Goal: Transaction & Acquisition: Purchase product/service

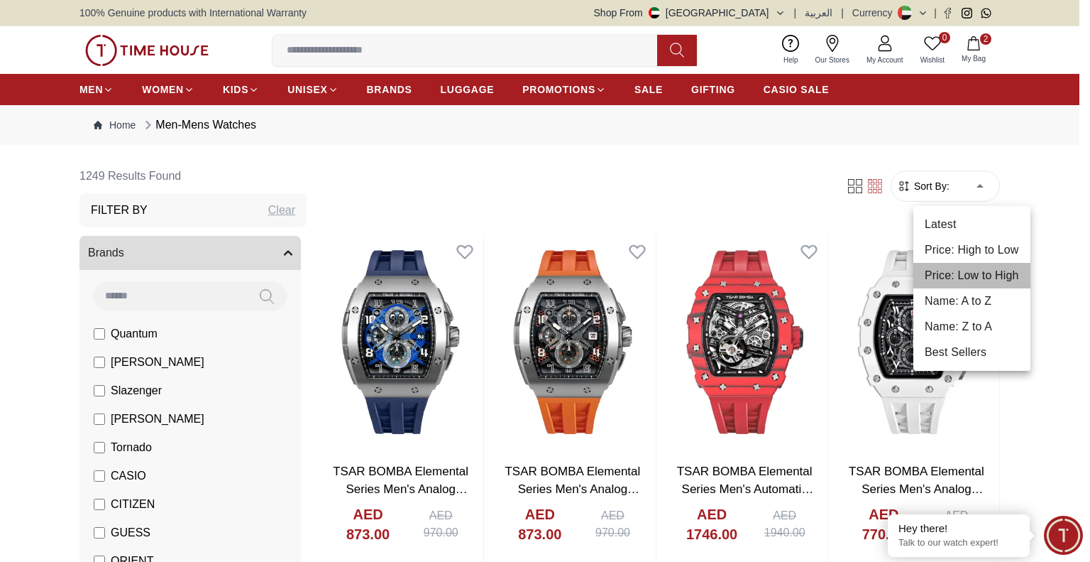
click at [810, 278] on li "Price: Low to High" at bounding box center [972, 276] width 117 height 26
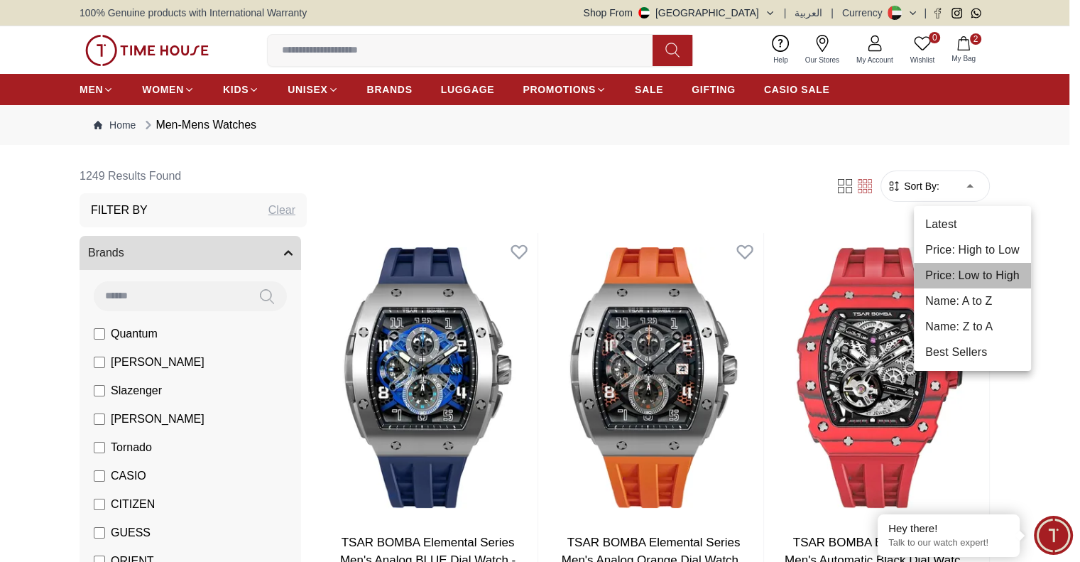
type input "*"
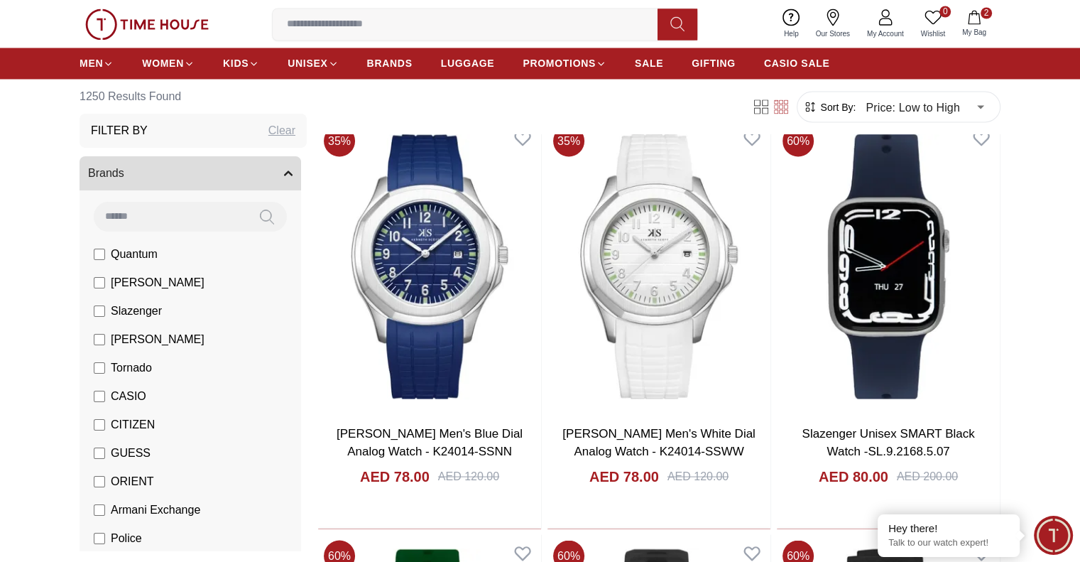
scroll to position [2653, 0]
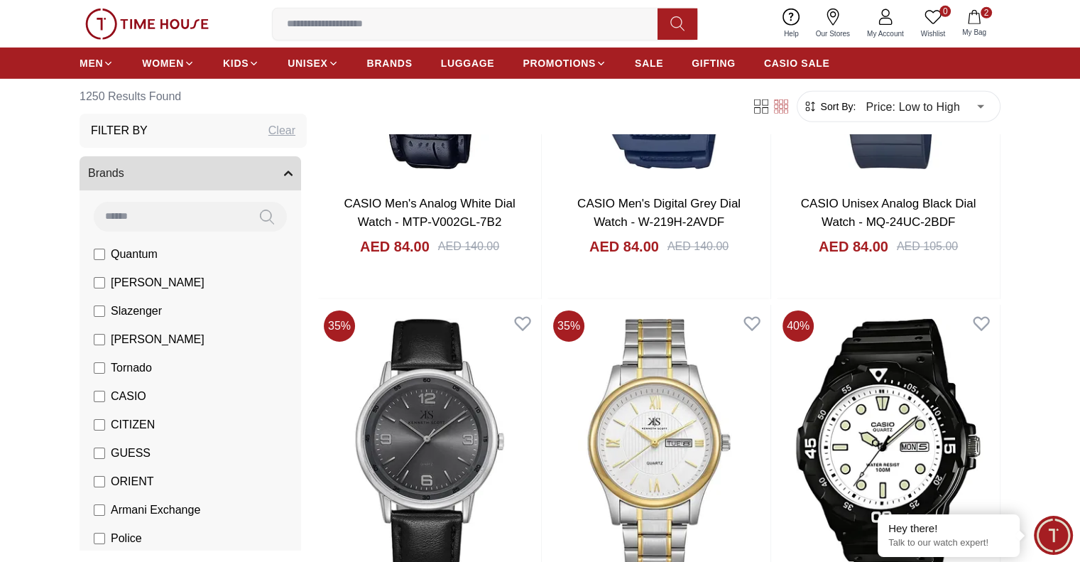
scroll to position [4680, 0]
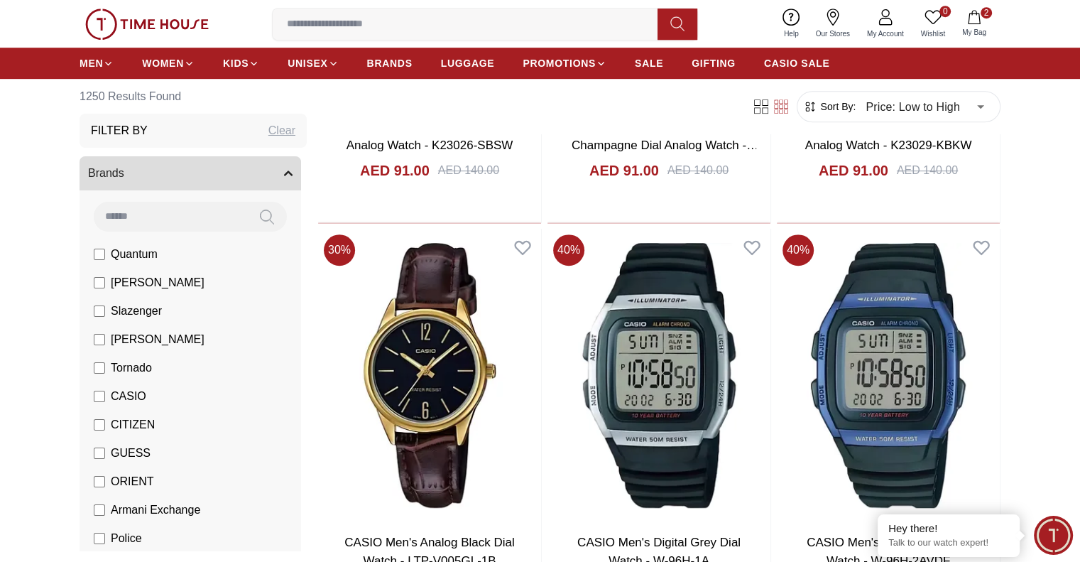
scroll to position [6266, 0]
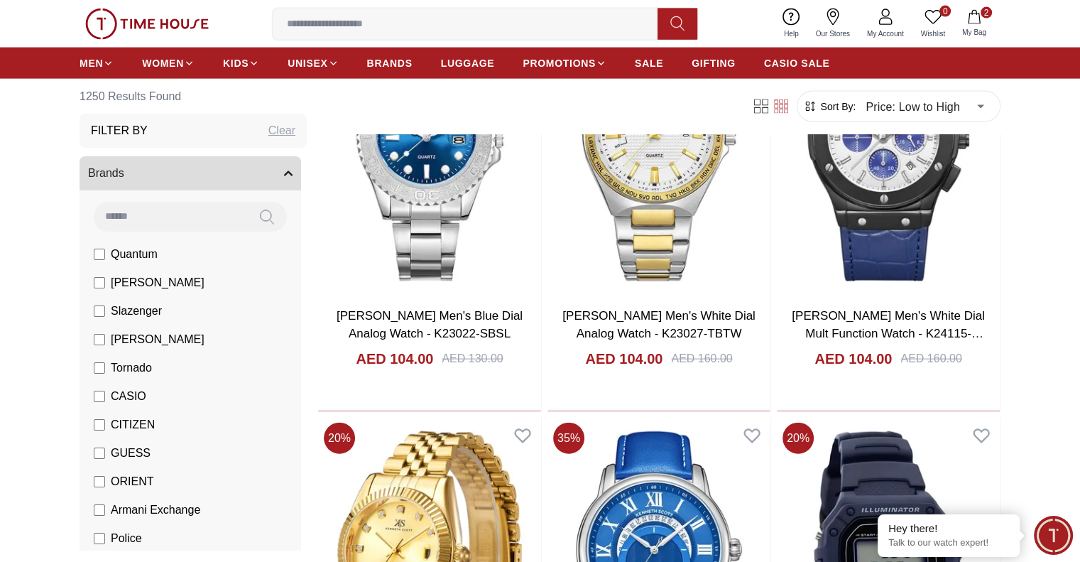
scroll to position [8690, 0]
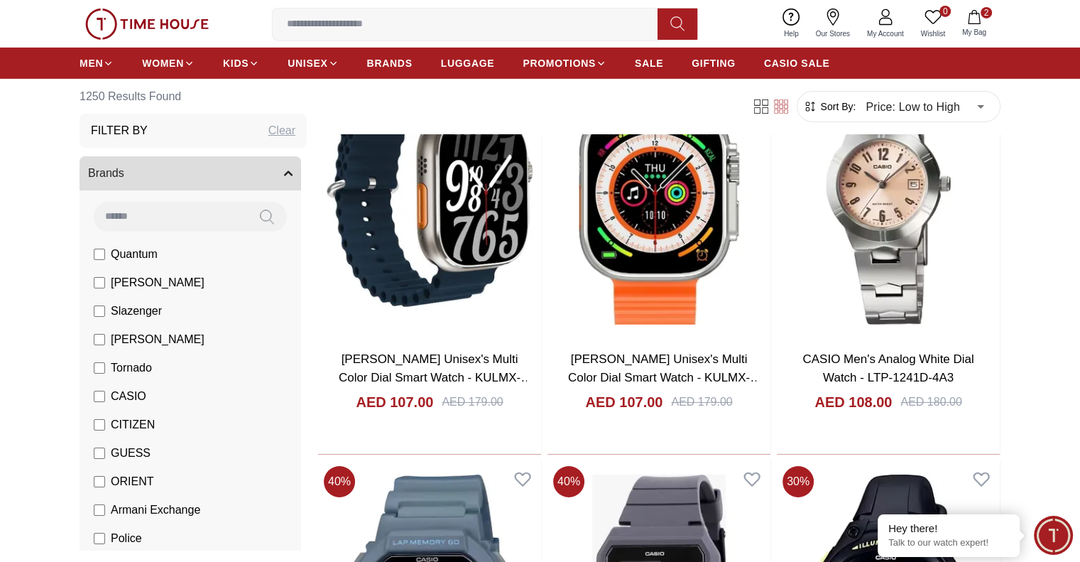
scroll to position [10188, 0]
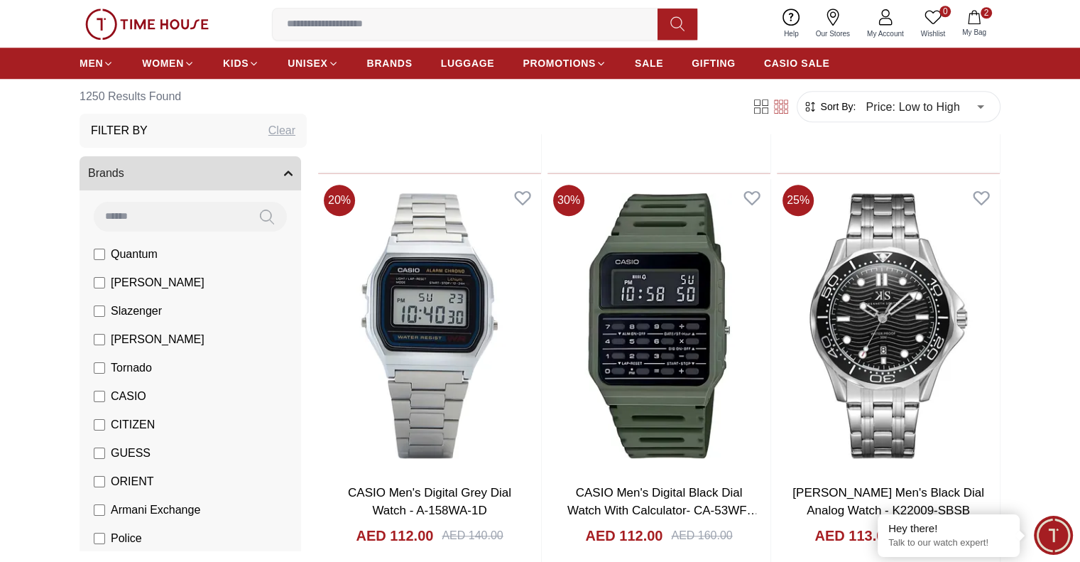
scroll to position [12306, 0]
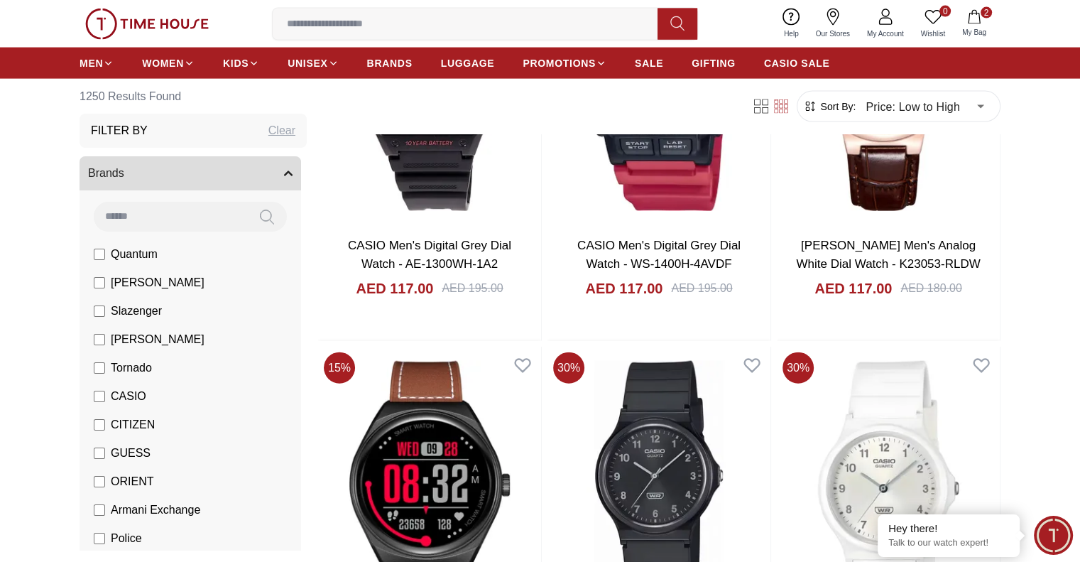
scroll to position [14089, 0]
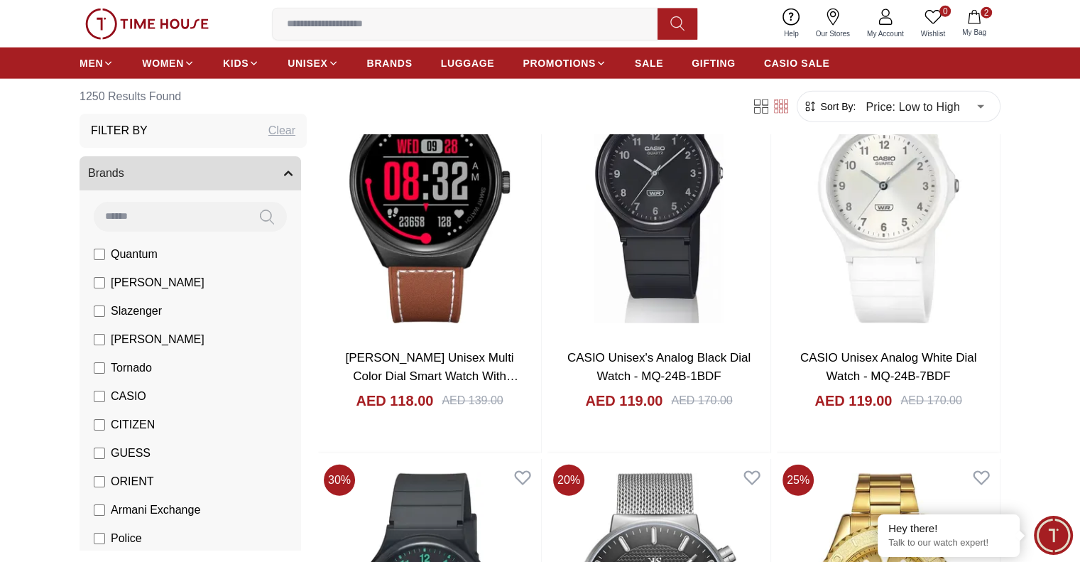
scroll to position [14326, 0]
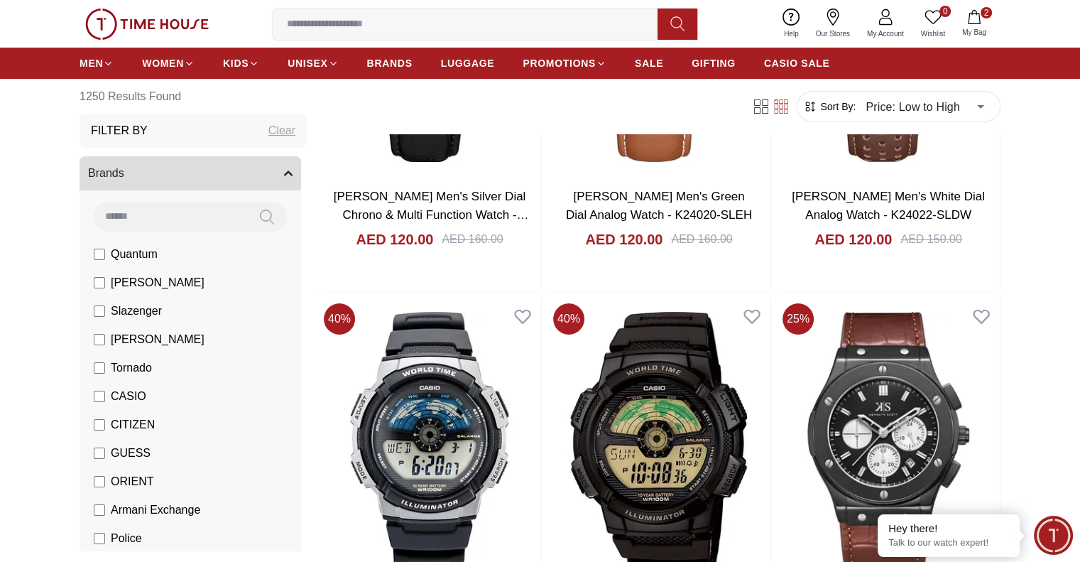
scroll to position [16151, 0]
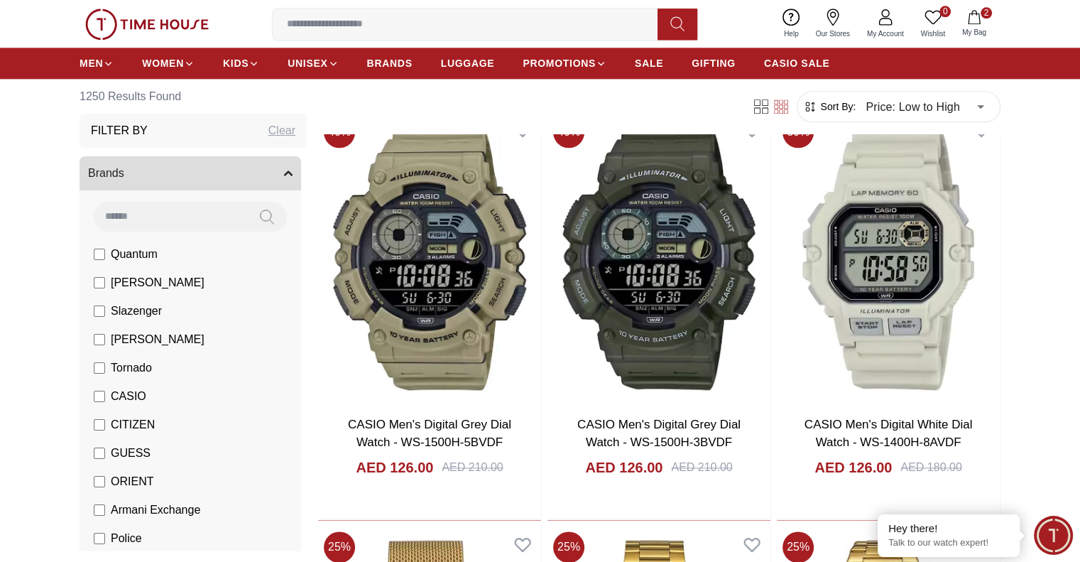
scroll to position [17997, 0]
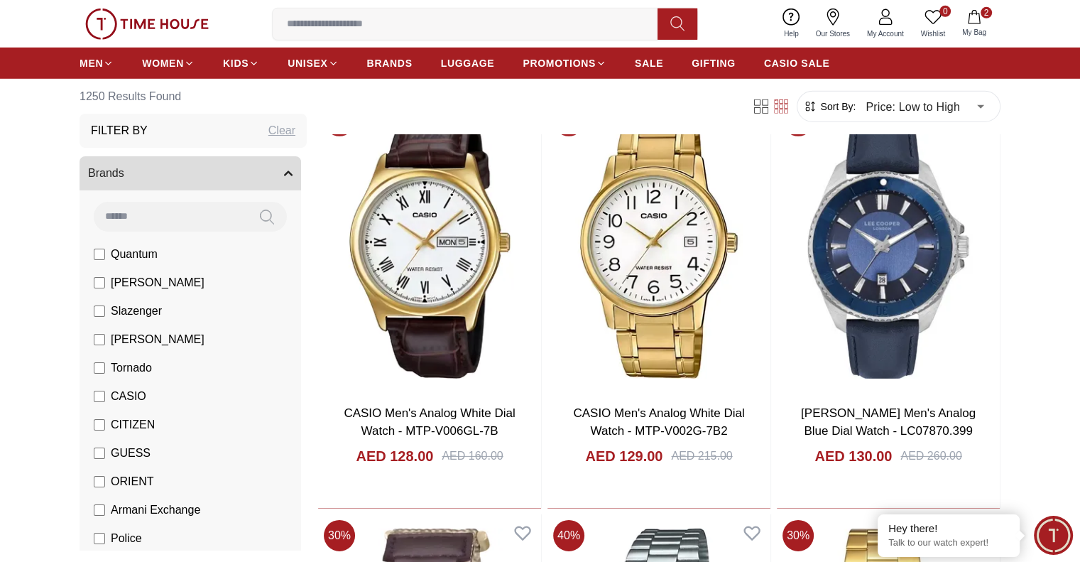
scroll to position [20478, 0]
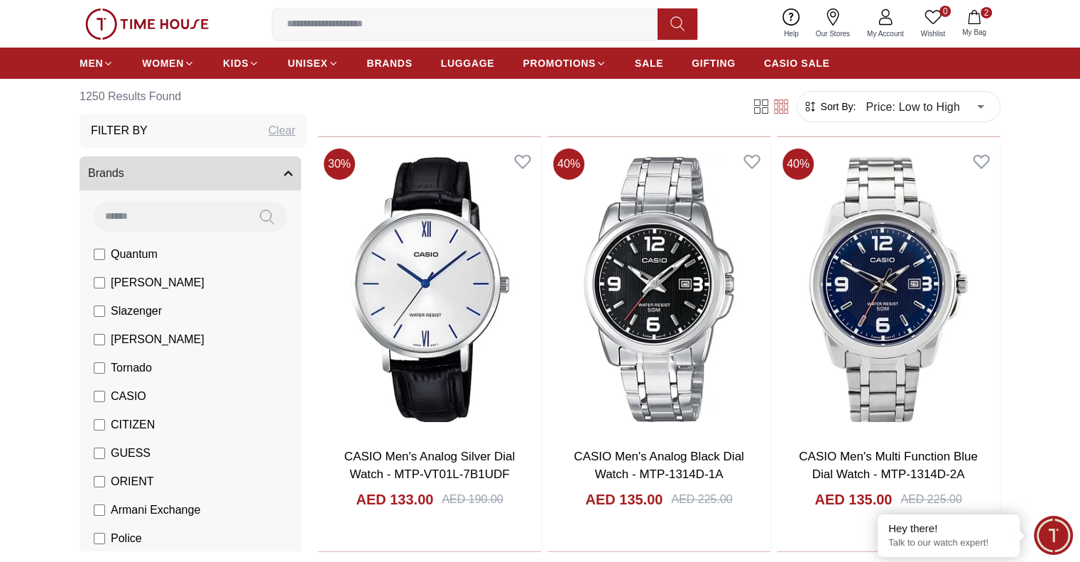
scroll to position [21575, 0]
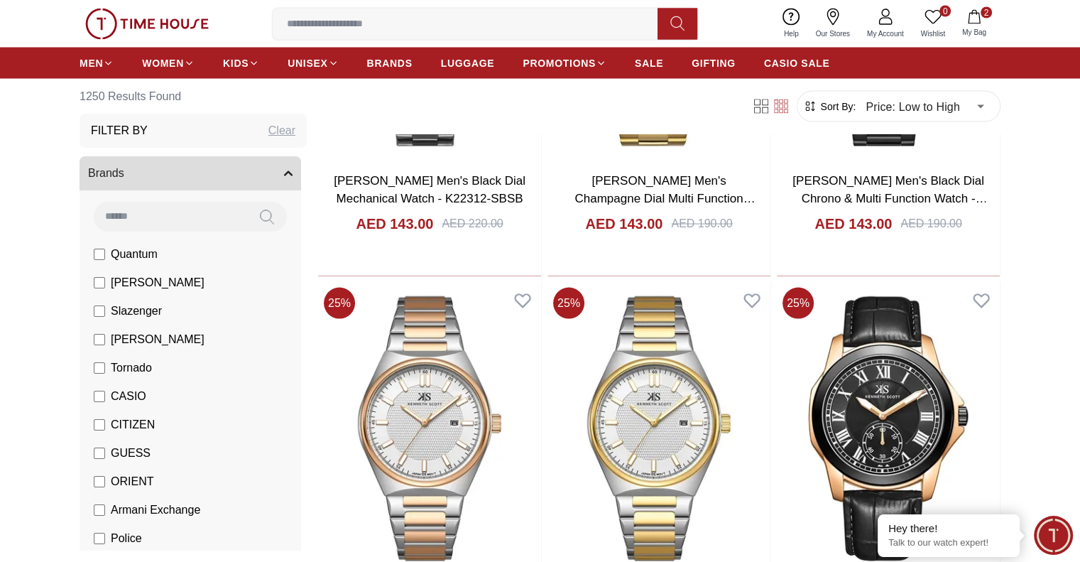
scroll to position [24451, 0]
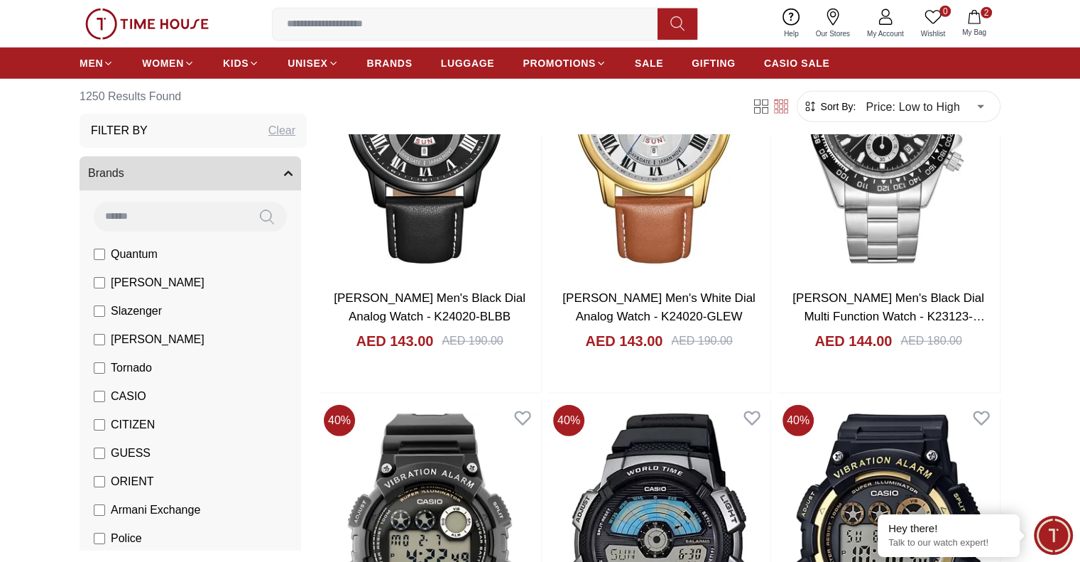
scroll to position [25616, 0]
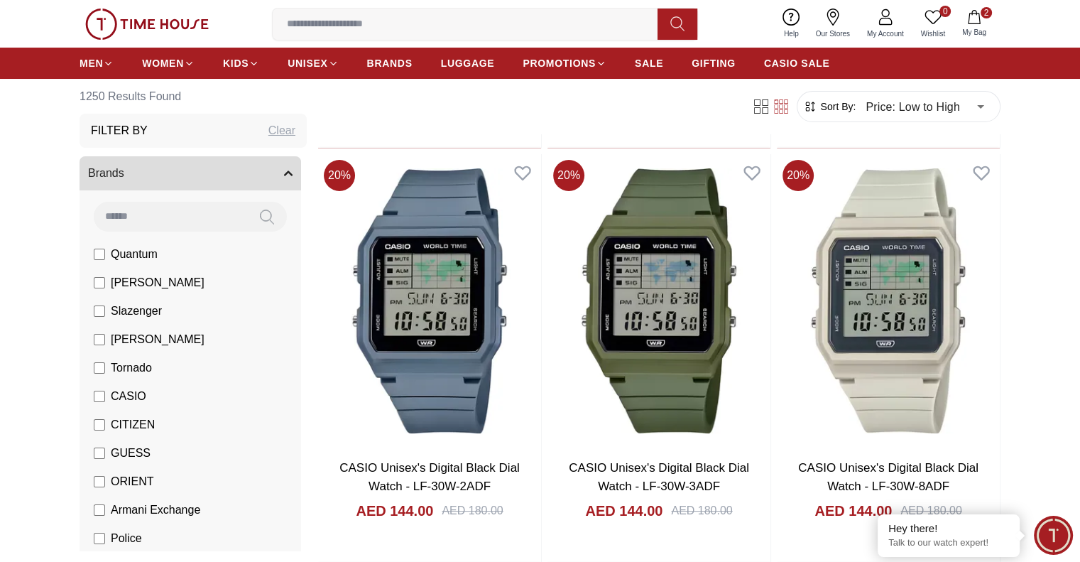
scroll to position [27121, 0]
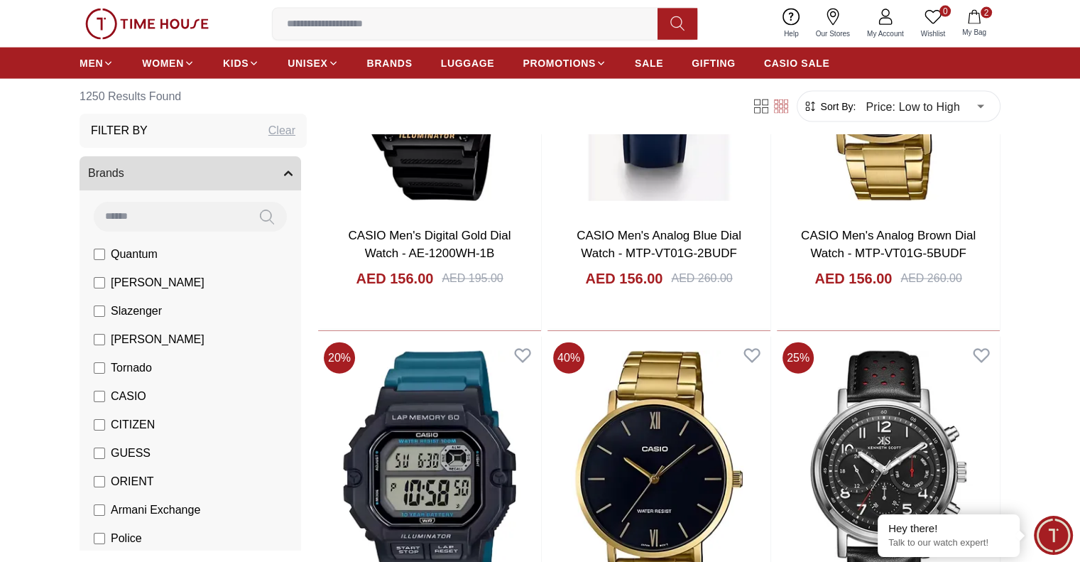
scroll to position [30217, 0]
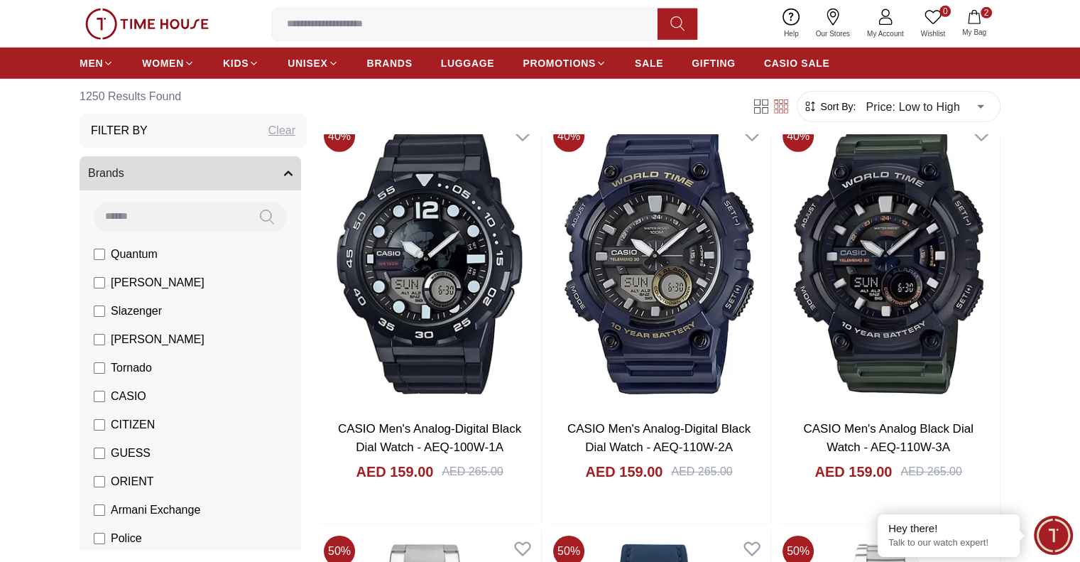
scroll to position [31315, 0]
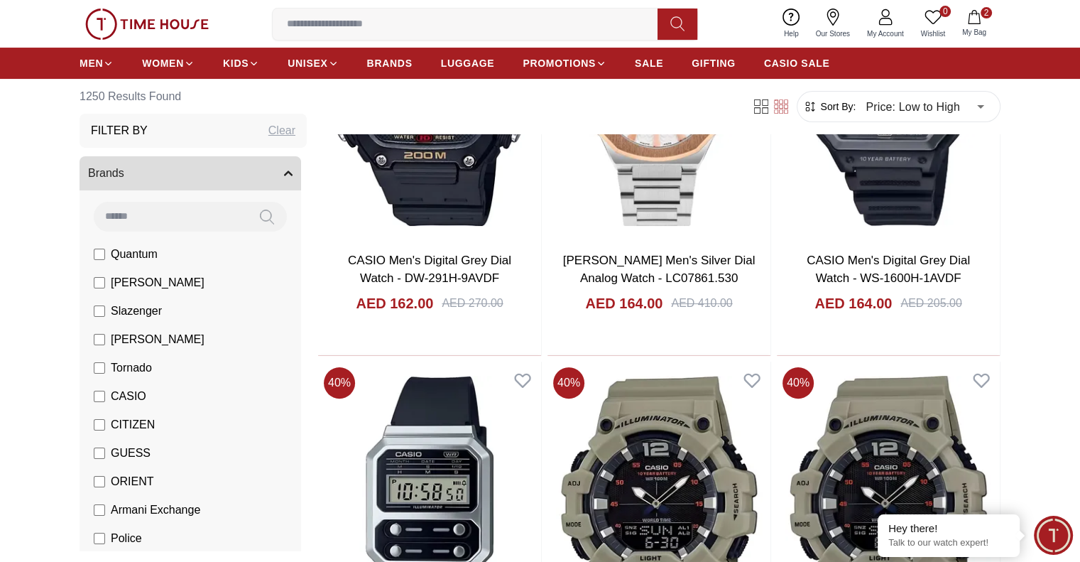
scroll to position [32716, 0]
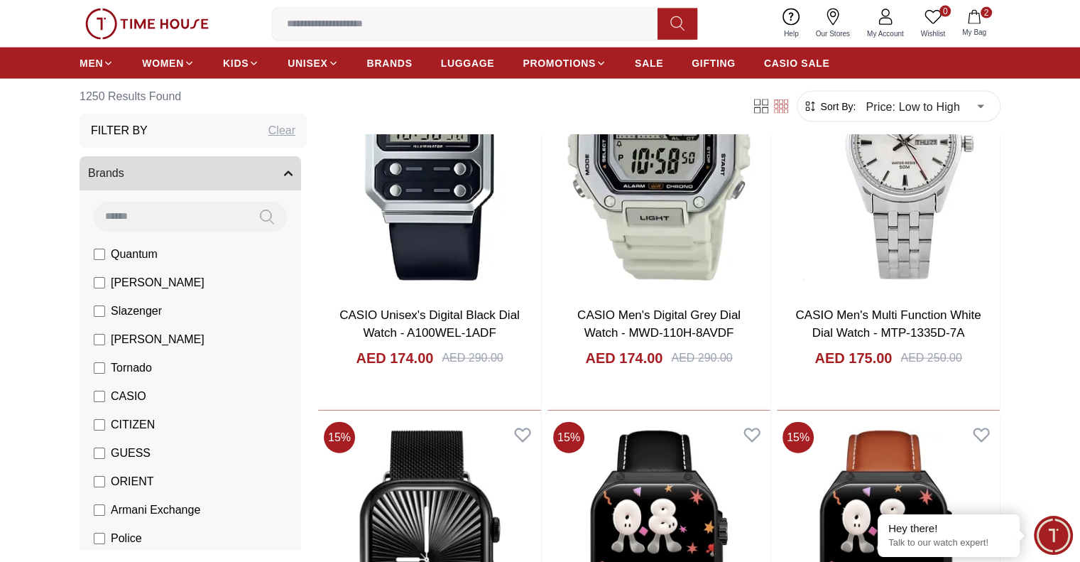
scroll to position [35535, 0]
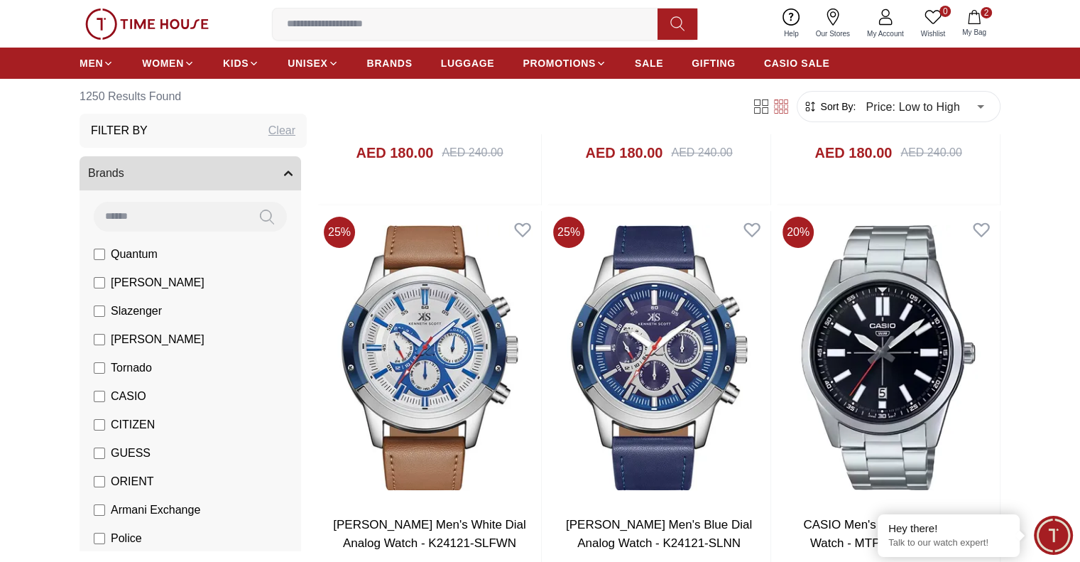
scroll to position [37404, 0]
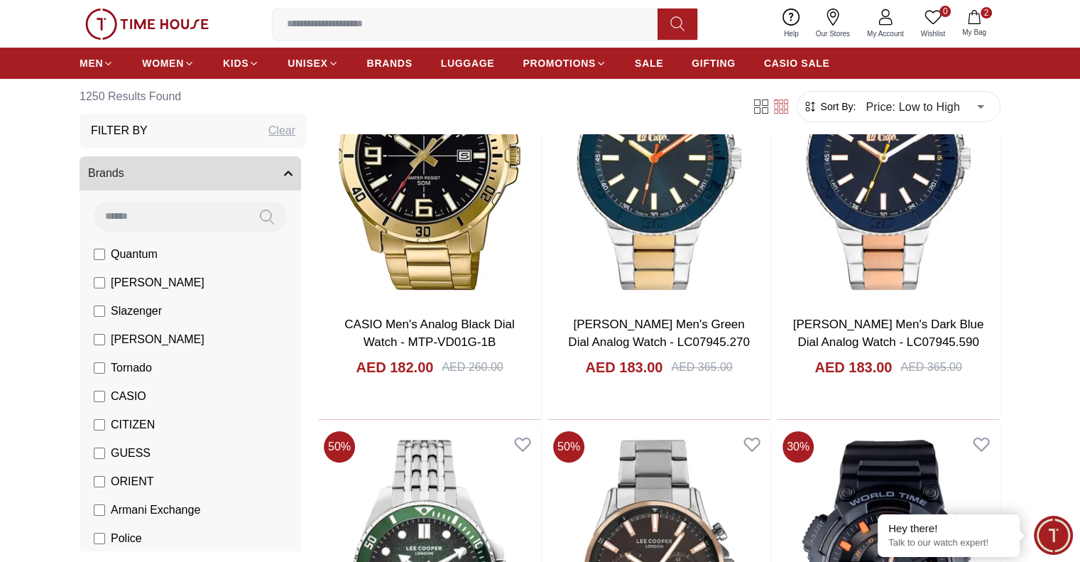
scroll to position [38071, 0]
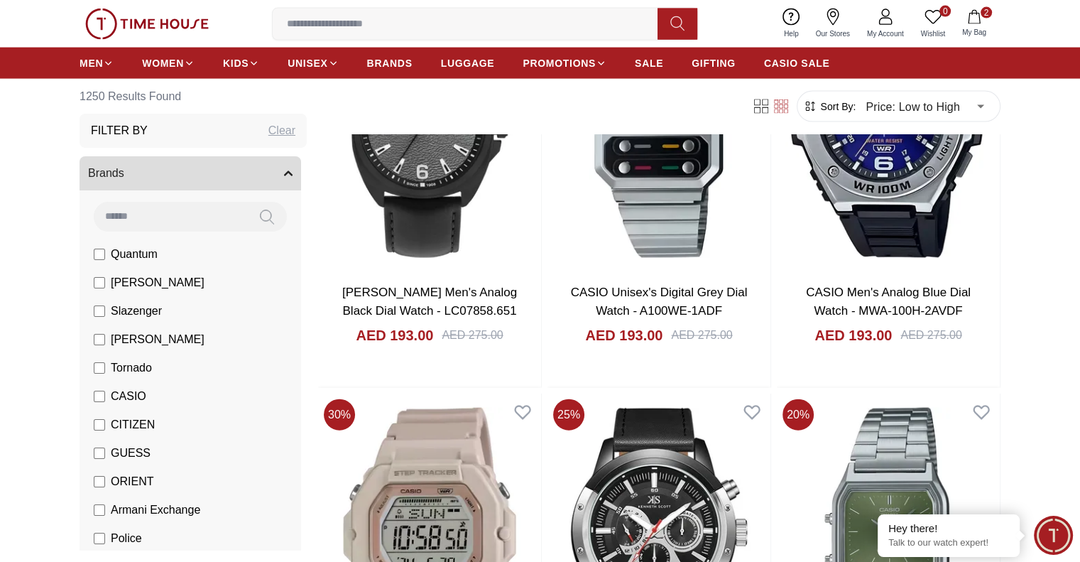
scroll to position [41005, 0]
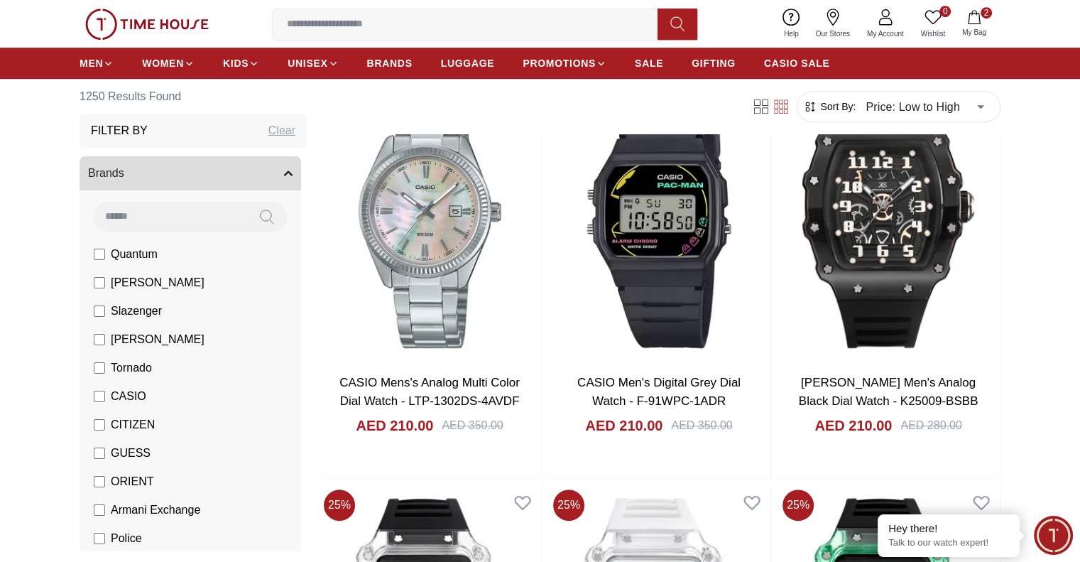
scroll to position [44270, 0]
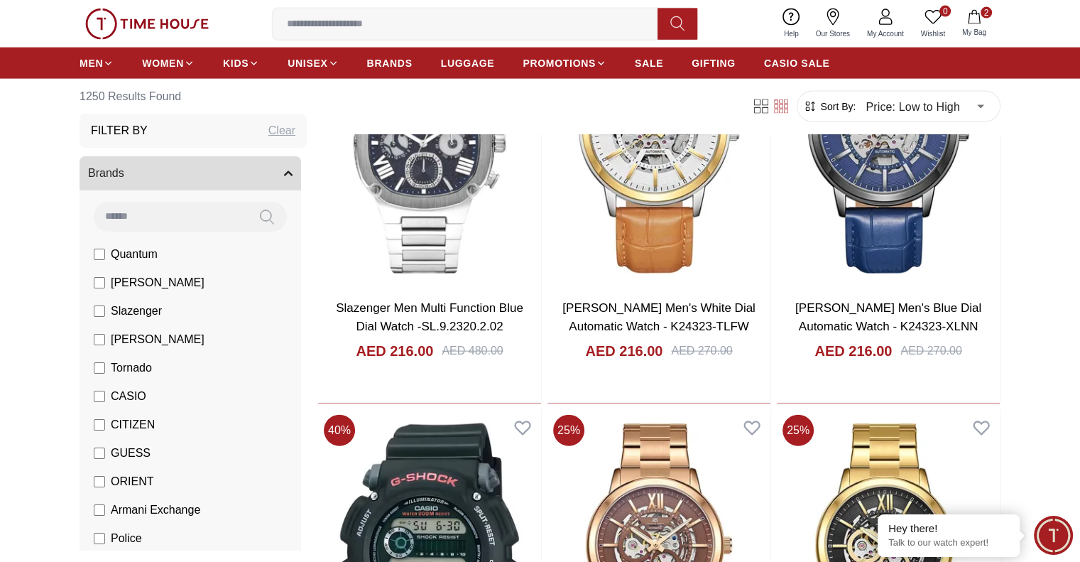
scroll to position [46381, 0]
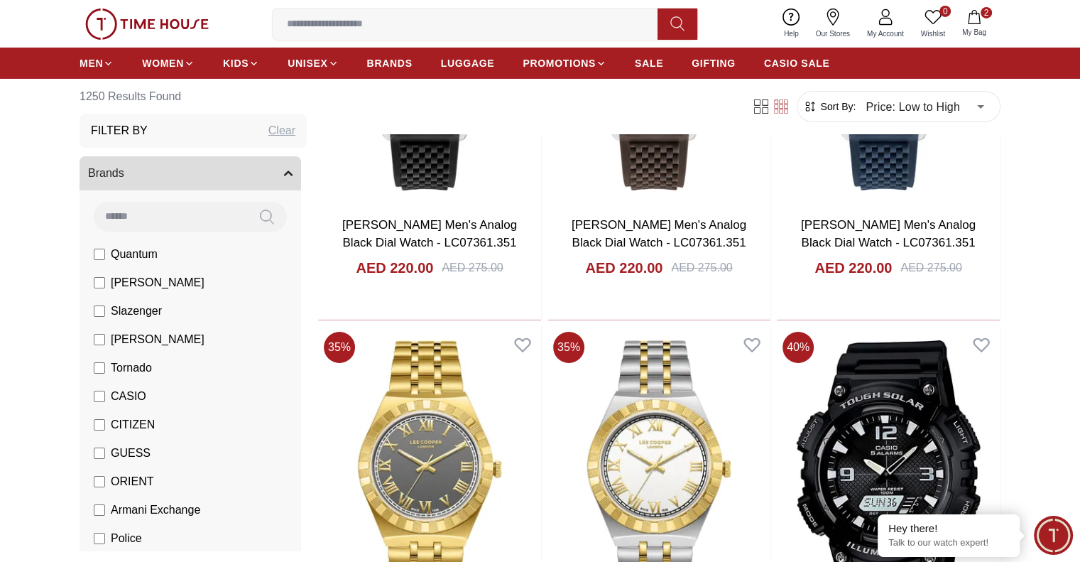
scroll to position [48188, 0]
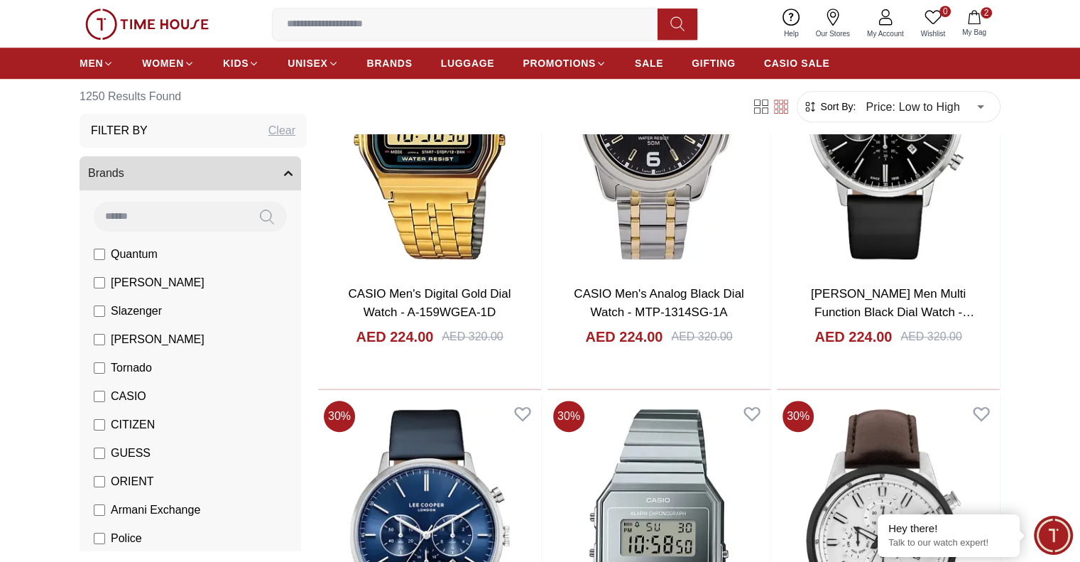
scroll to position [49665, 0]
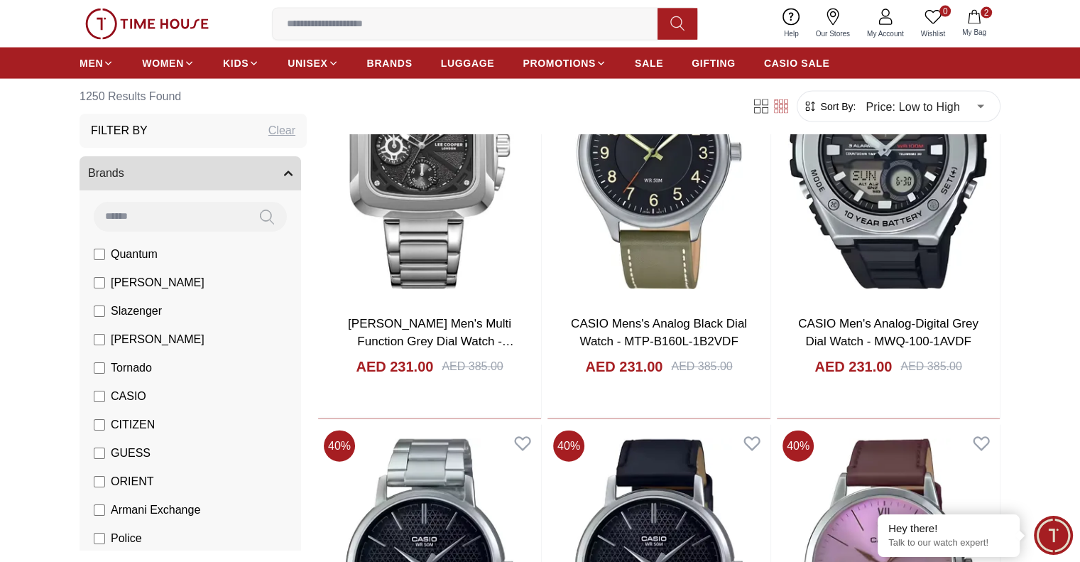
scroll to position [51756, 0]
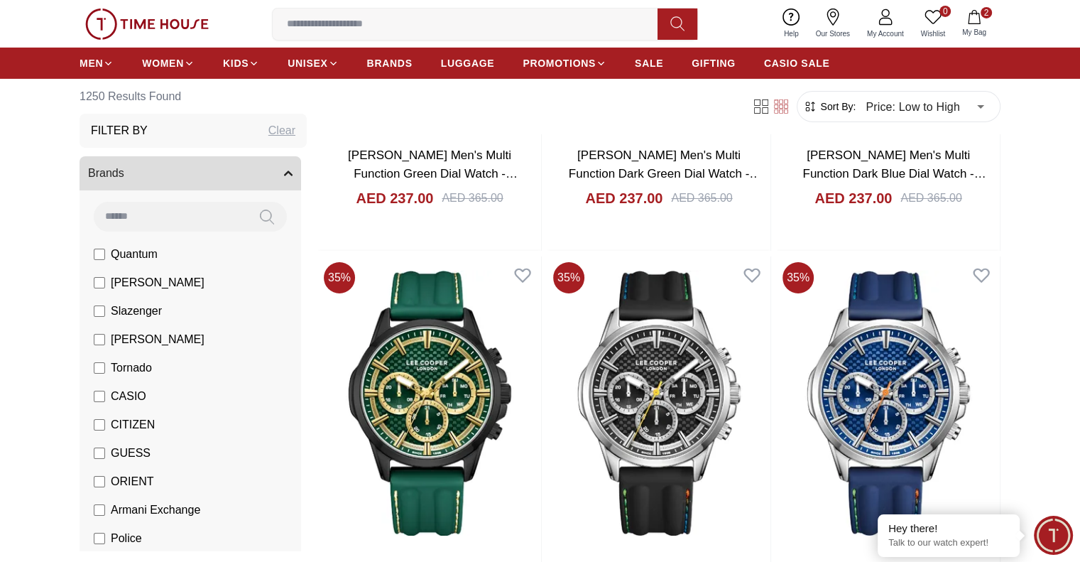
scroll to position [53592, 0]
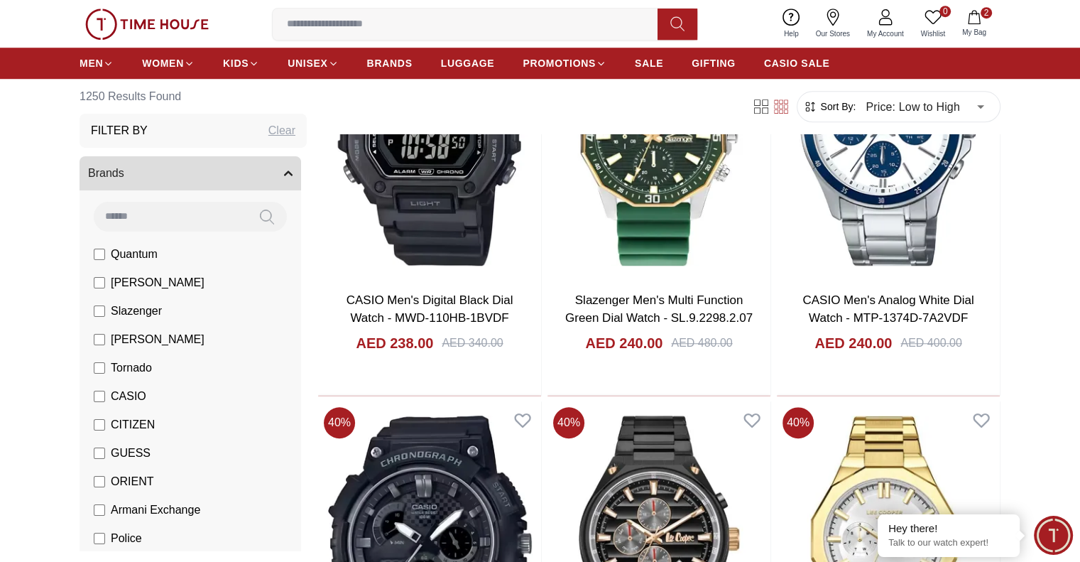
scroll to position [55088, 0]
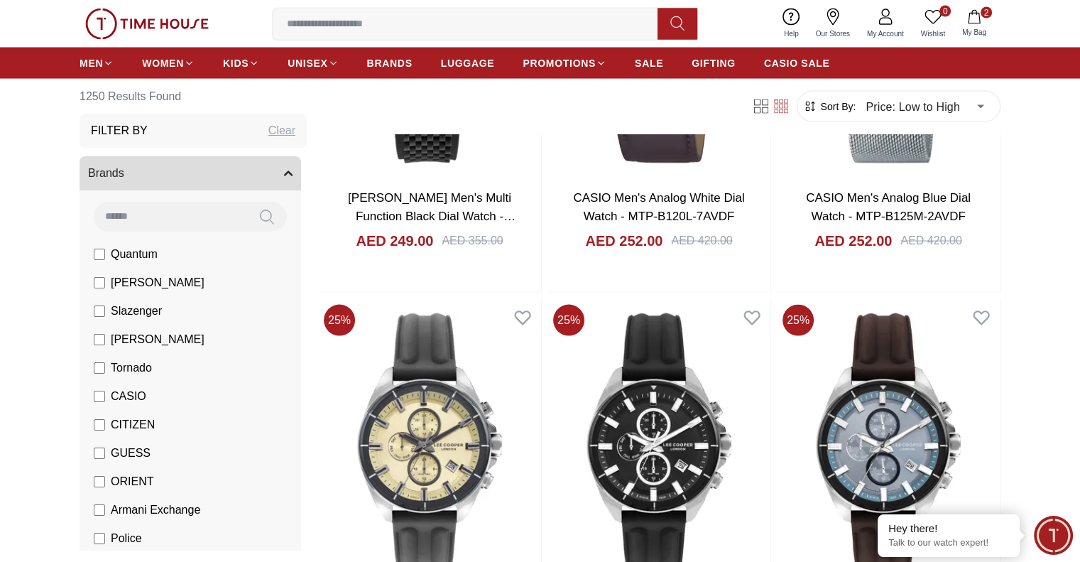
scroll to position [56857, 0]
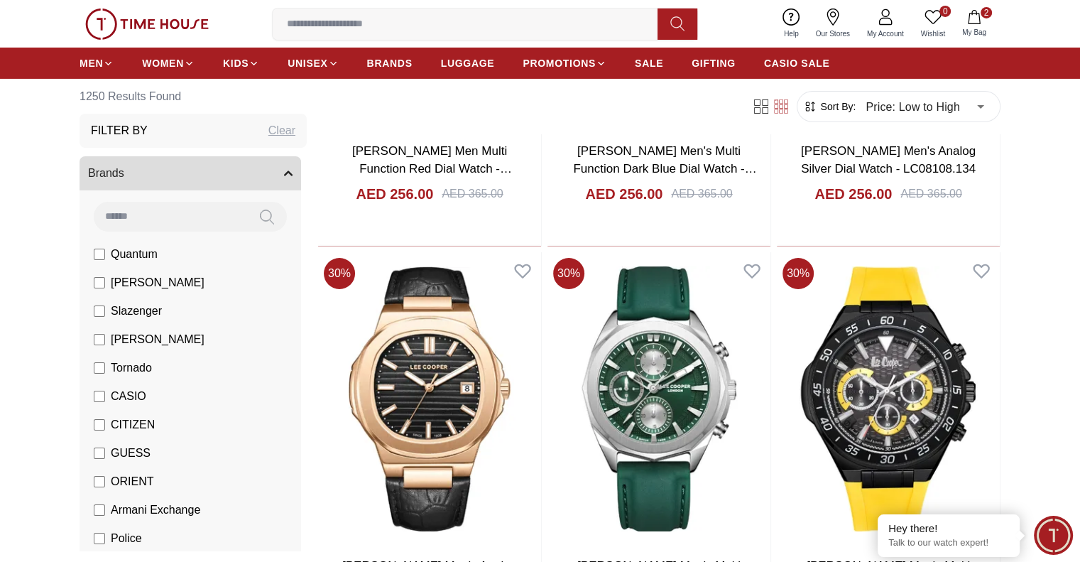
scroll to position [58977, 0]
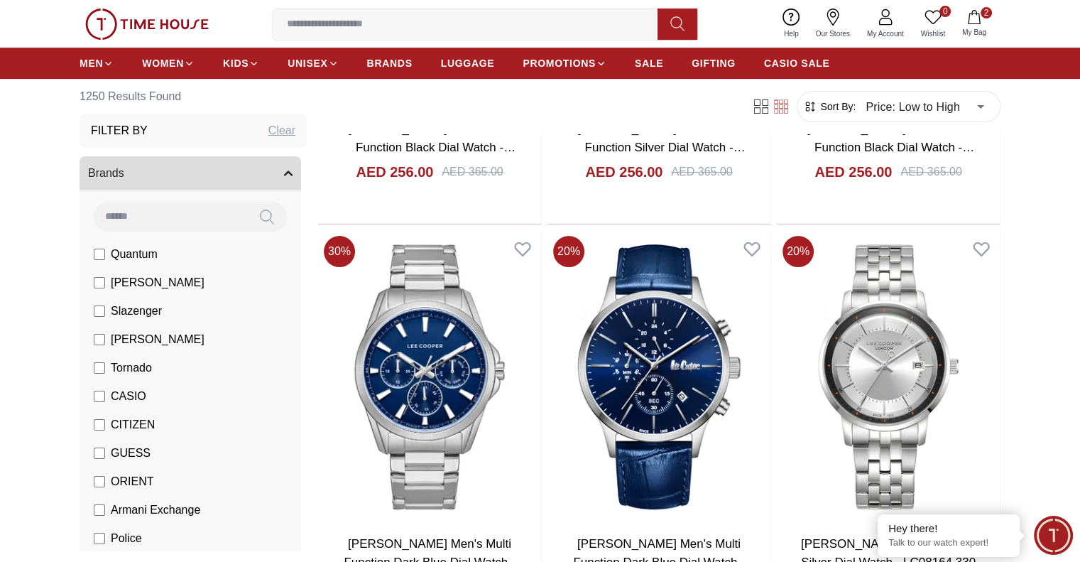
scroll to position [59800, 0]
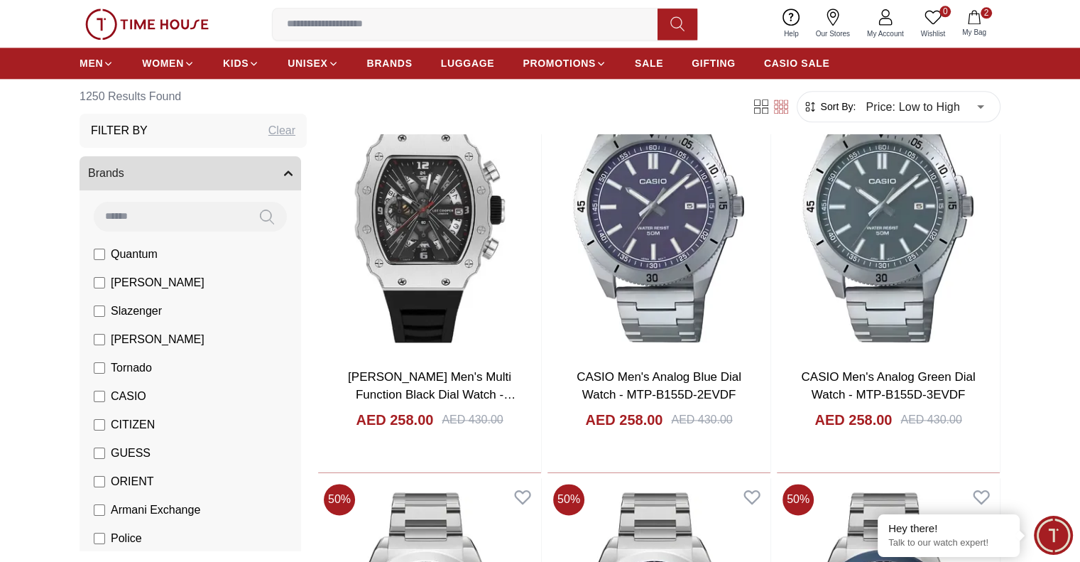
scroll to position [61305, 0]
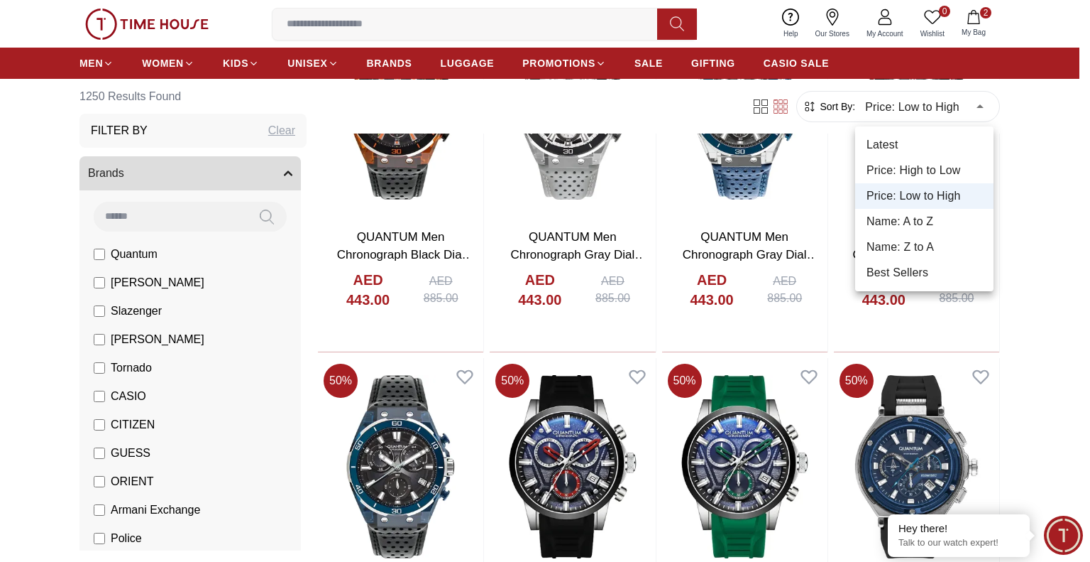
click at [810, 557] on div at bounding box center [545, 281] width 1090 height 562
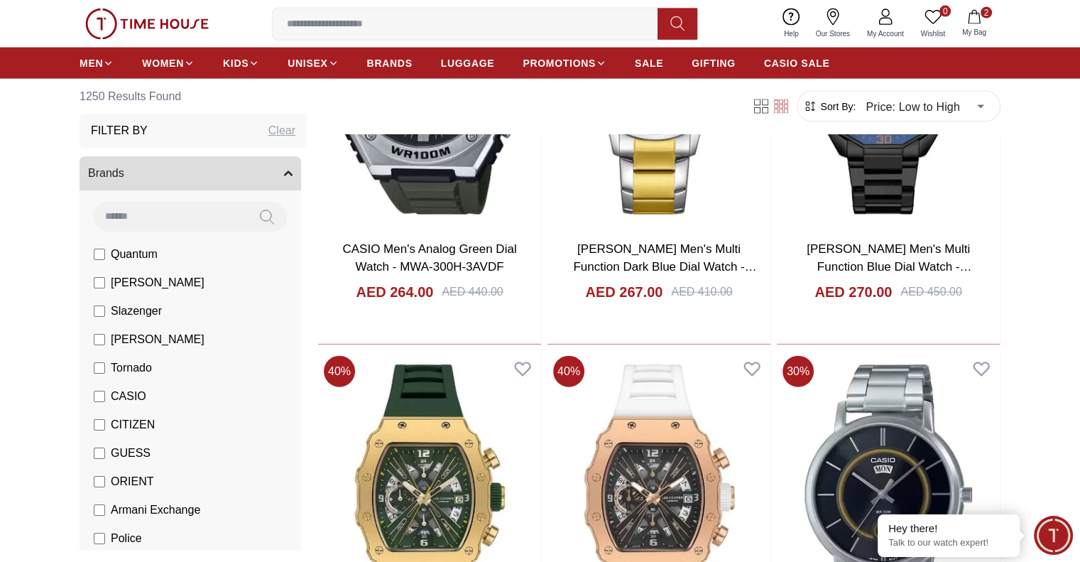
scroll to position [62555, 0]
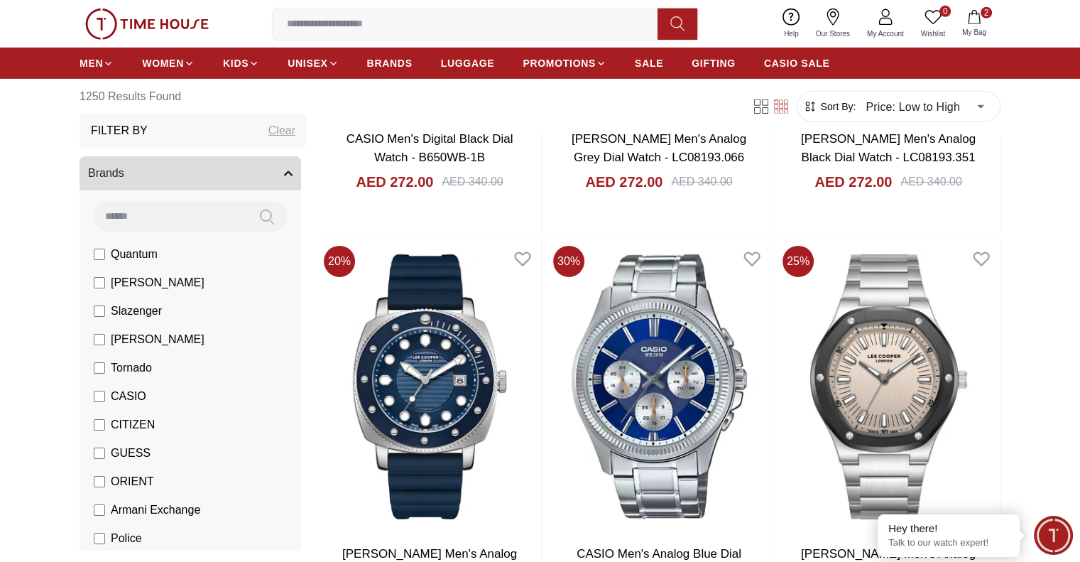
scroll to position [64012, 0]
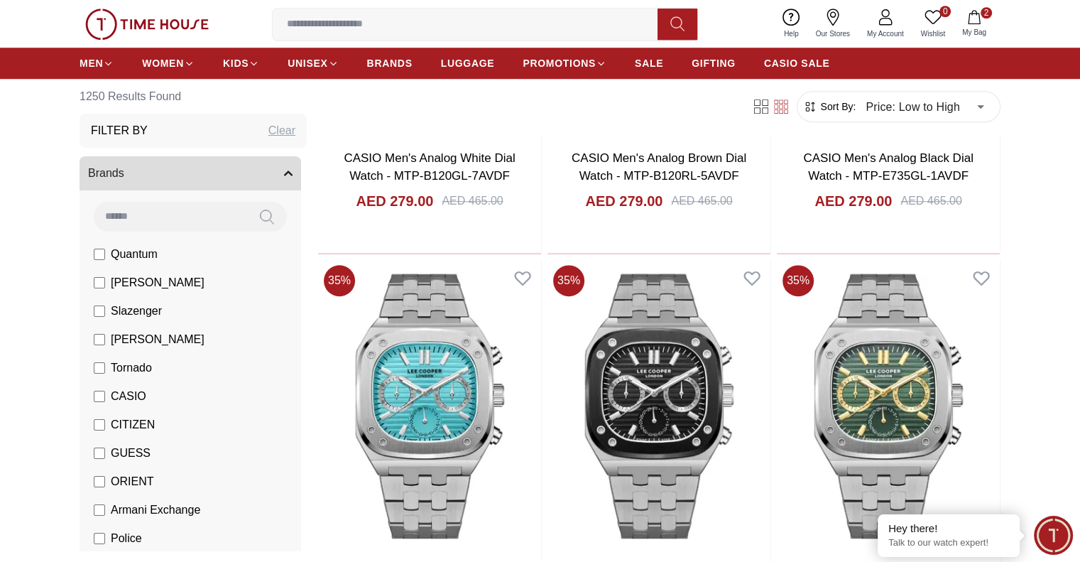
scroll to position [65981, 0]
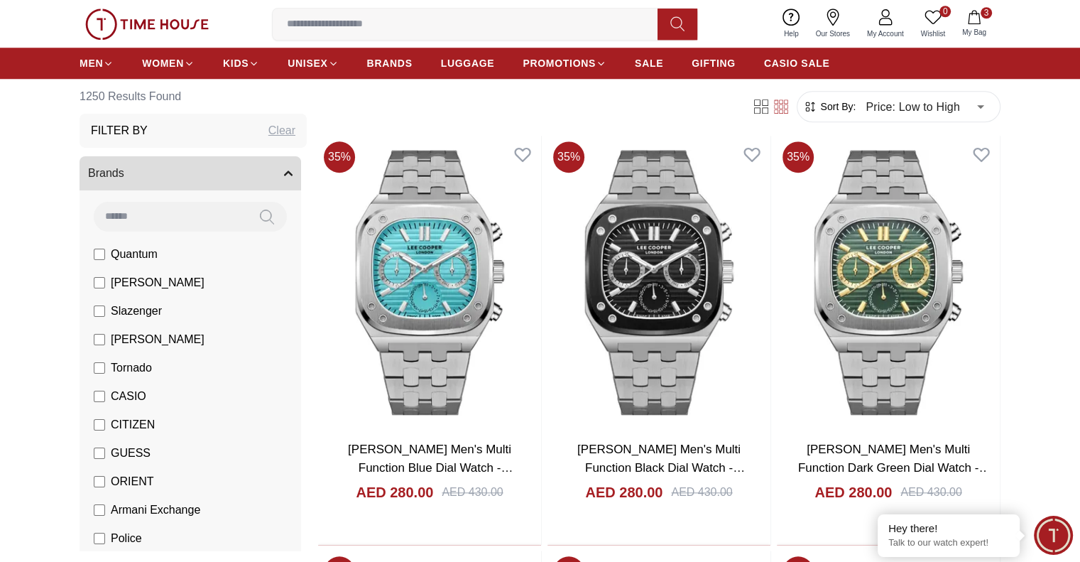
scroll to position [66133, 0]
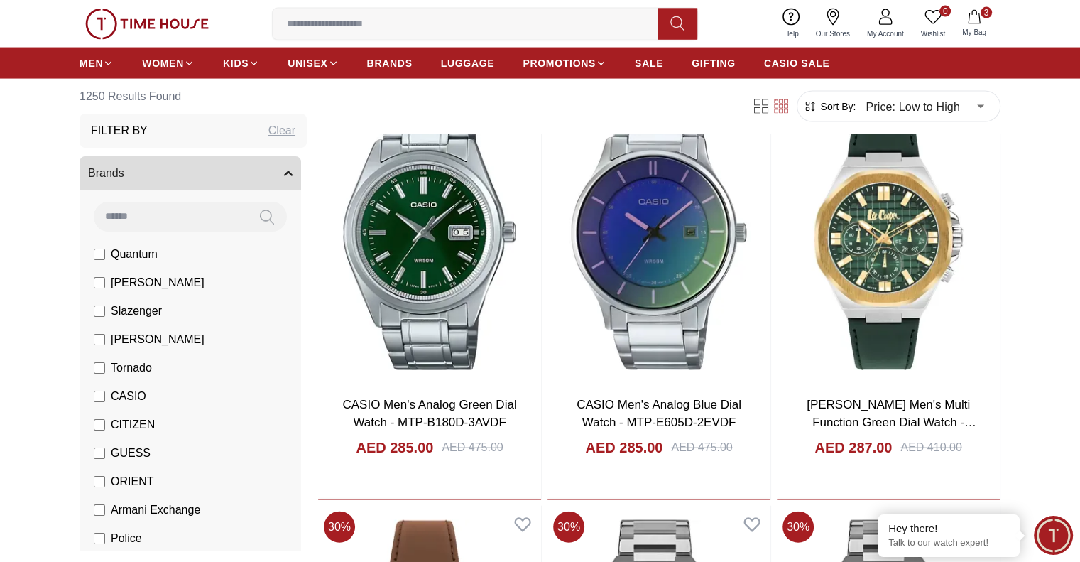
scroll to position [67912, 0]
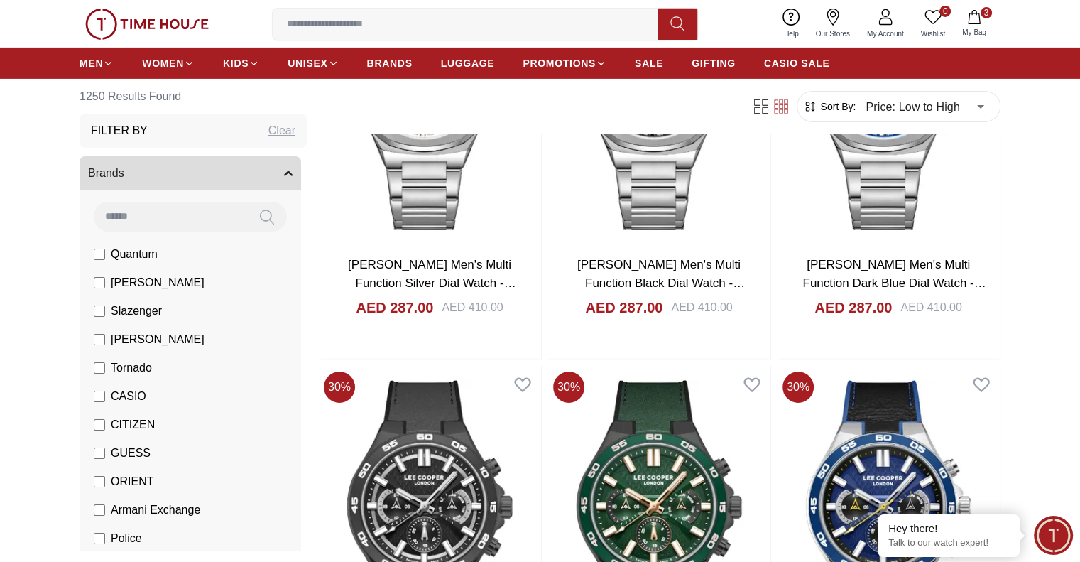
scroll to position [69720, 0]
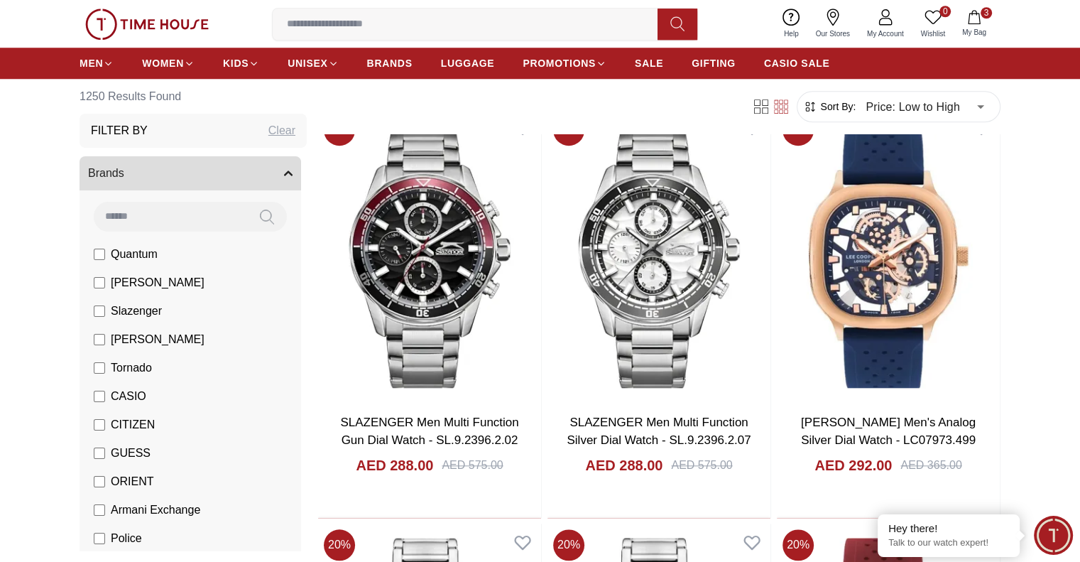
scroll to position [71500, 0]
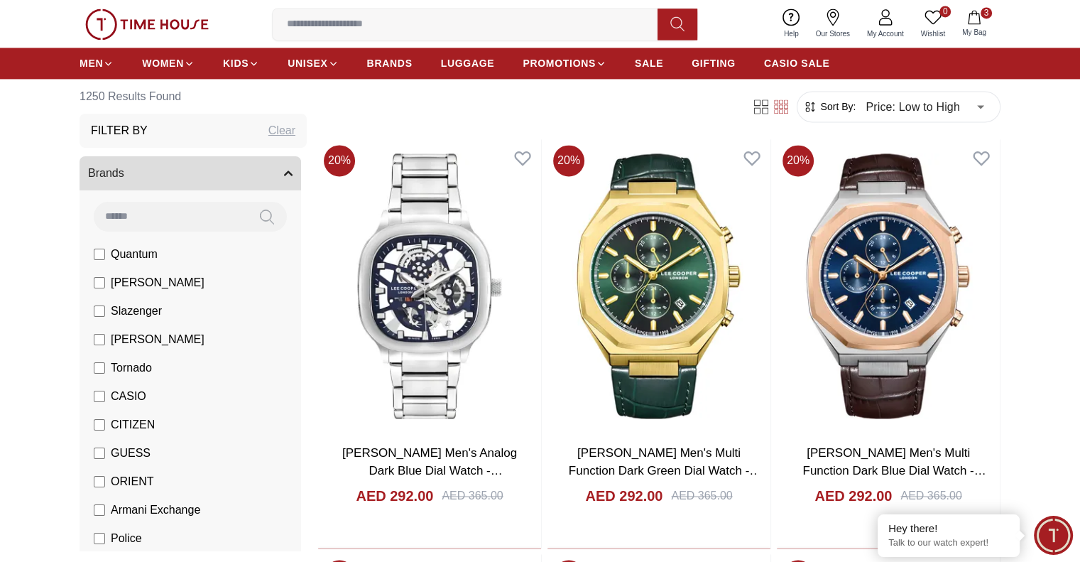
scroll to position [72314, 0]
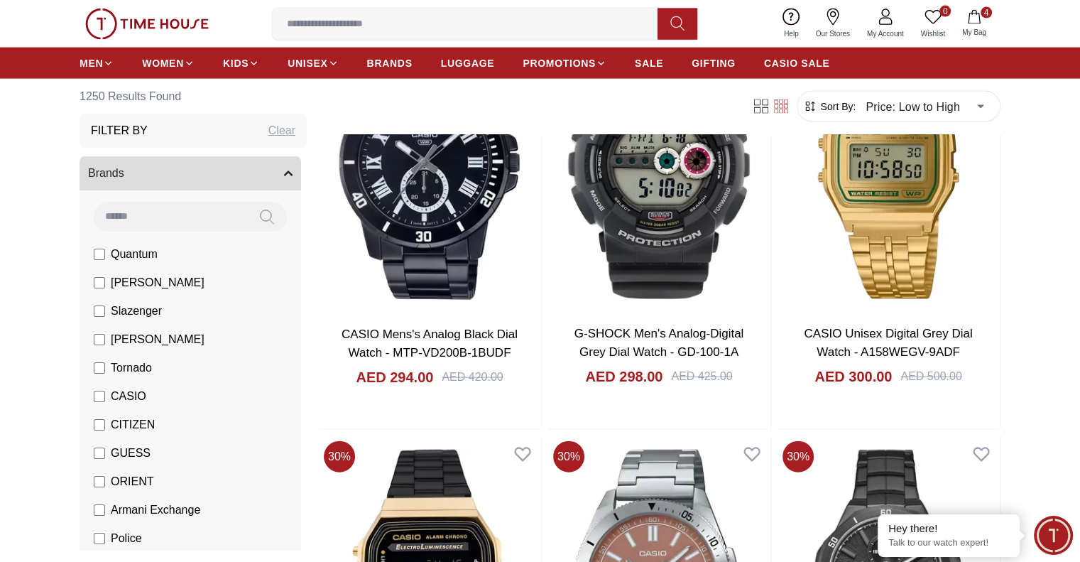
scroll to position [73308, 0]
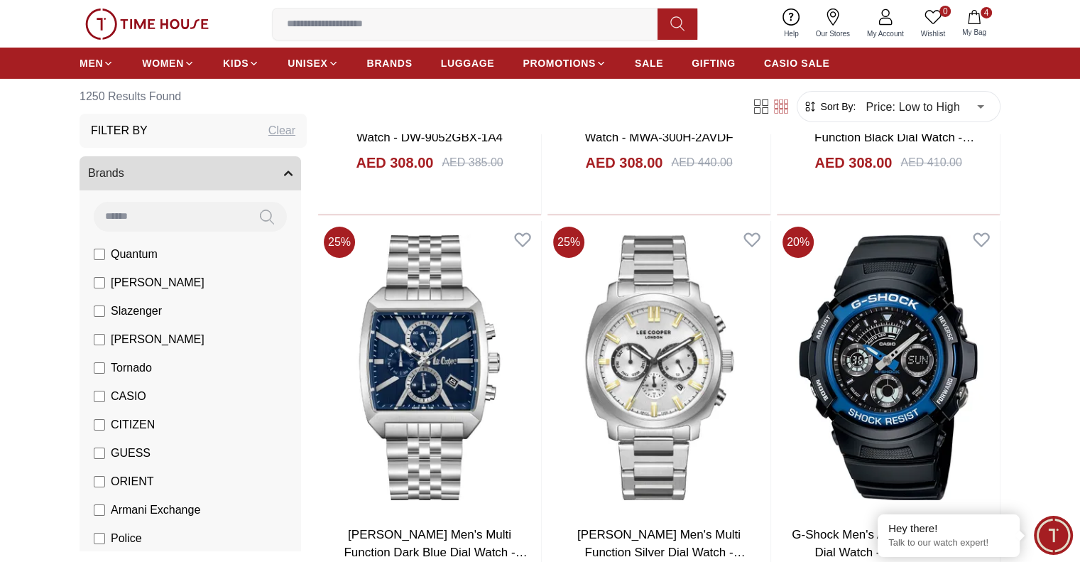
scroll to position [75197, 0]
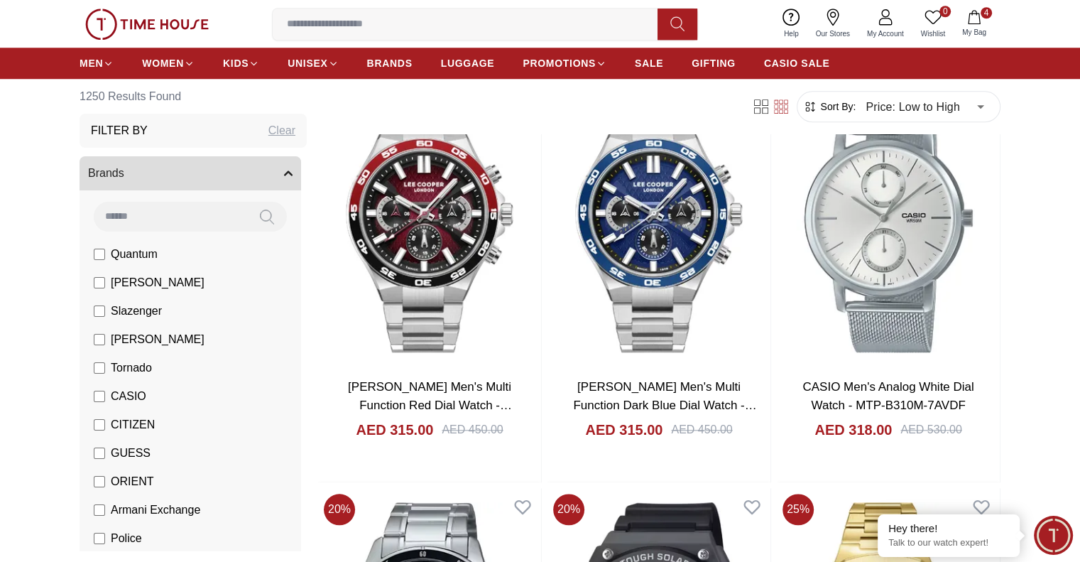
scroll to position [76969, 0]
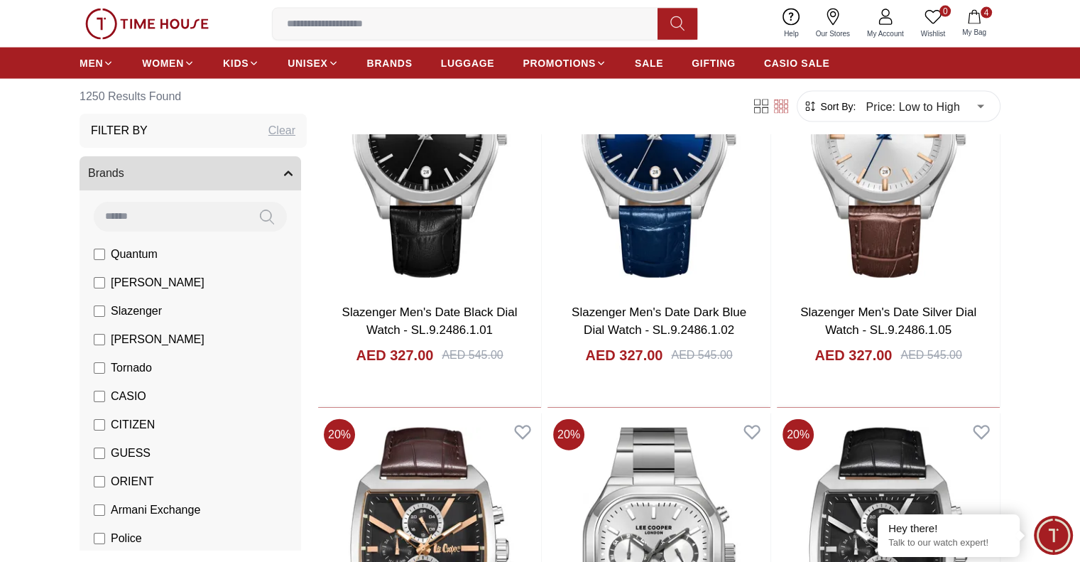
scroll to position [78721, 0]
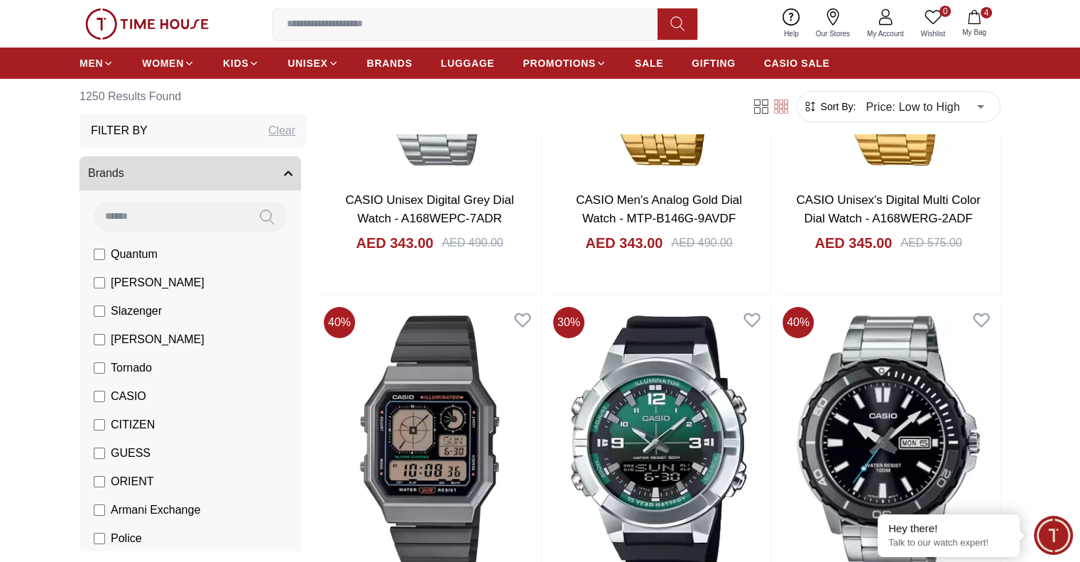
scroll to position [80490, 0]
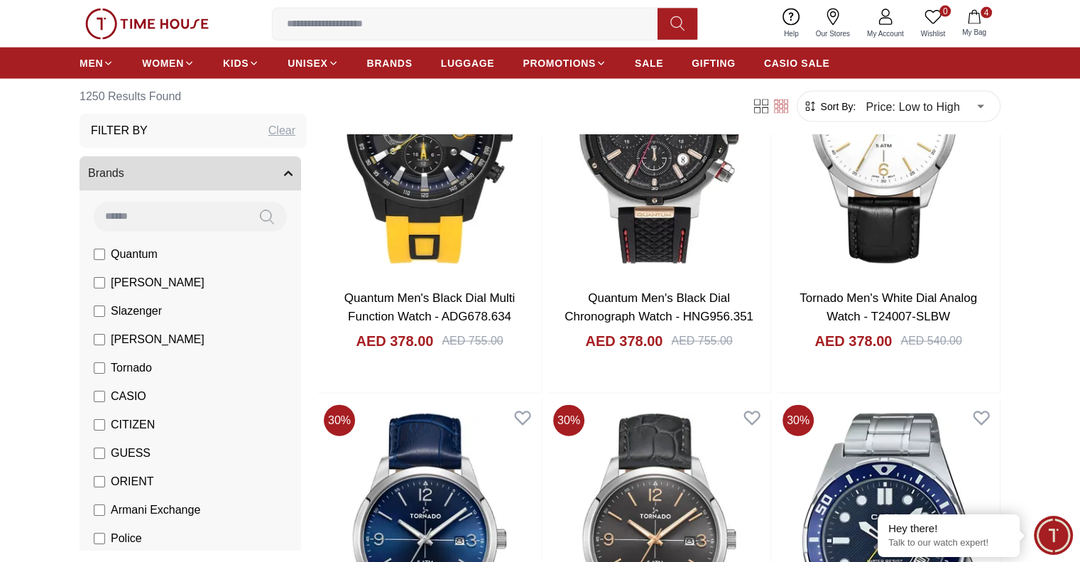
scroll to position [84125, 0]
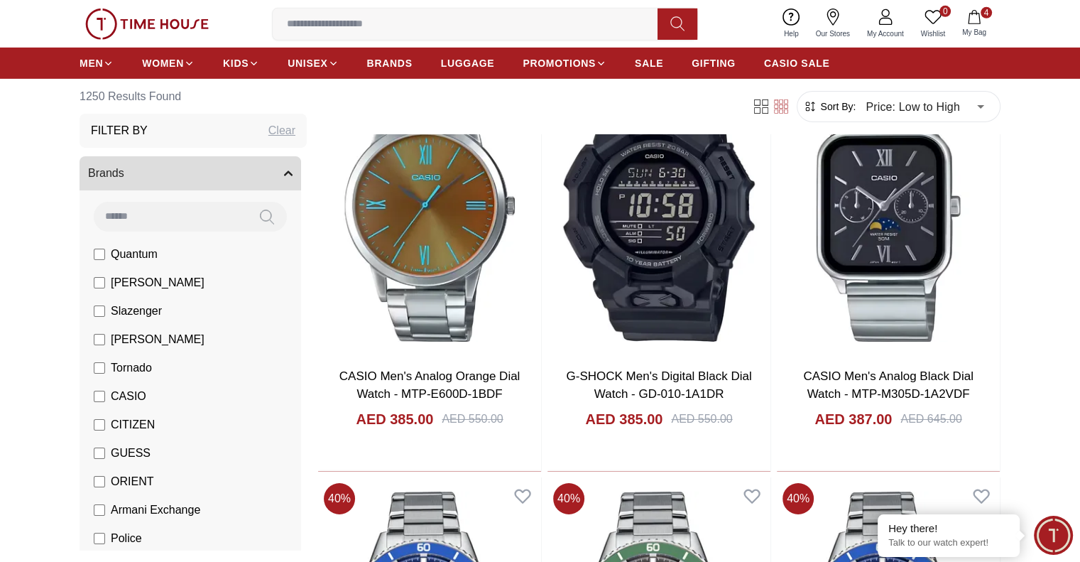
scroll to position [85638, 0]
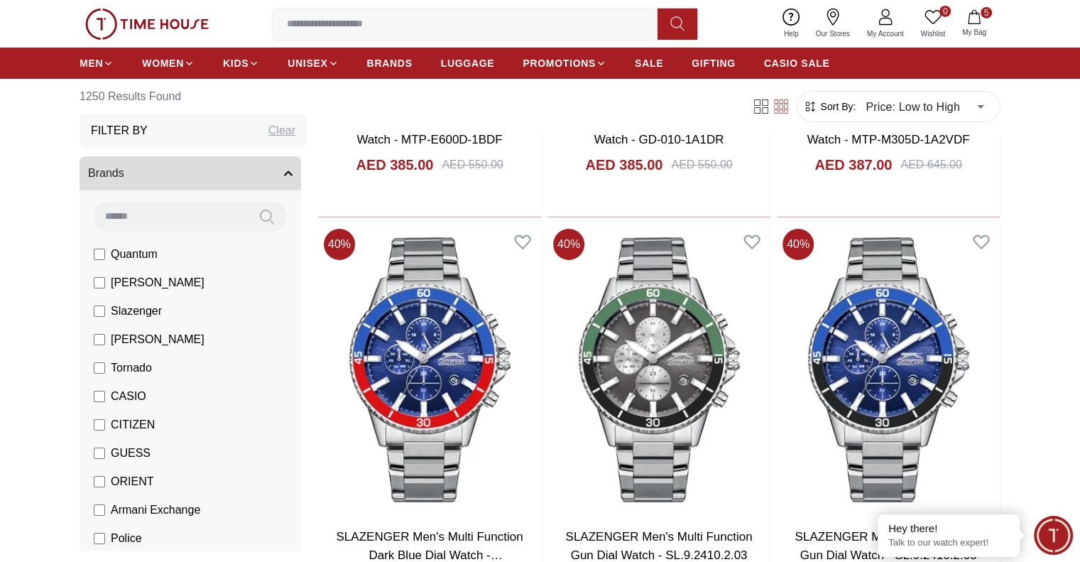
scroll to position [85913, 0]
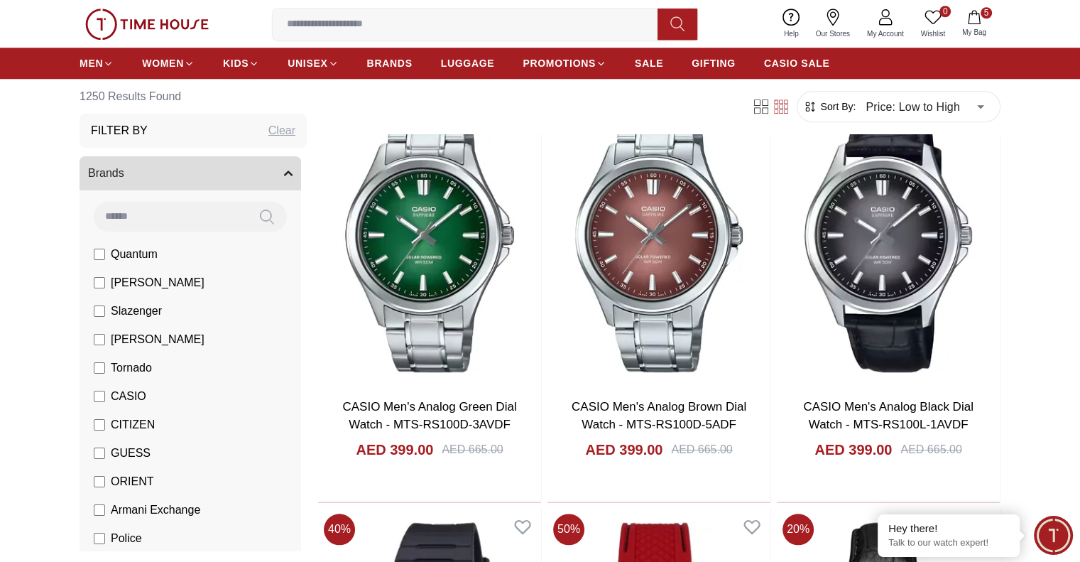
scroll to position [87702, 0]
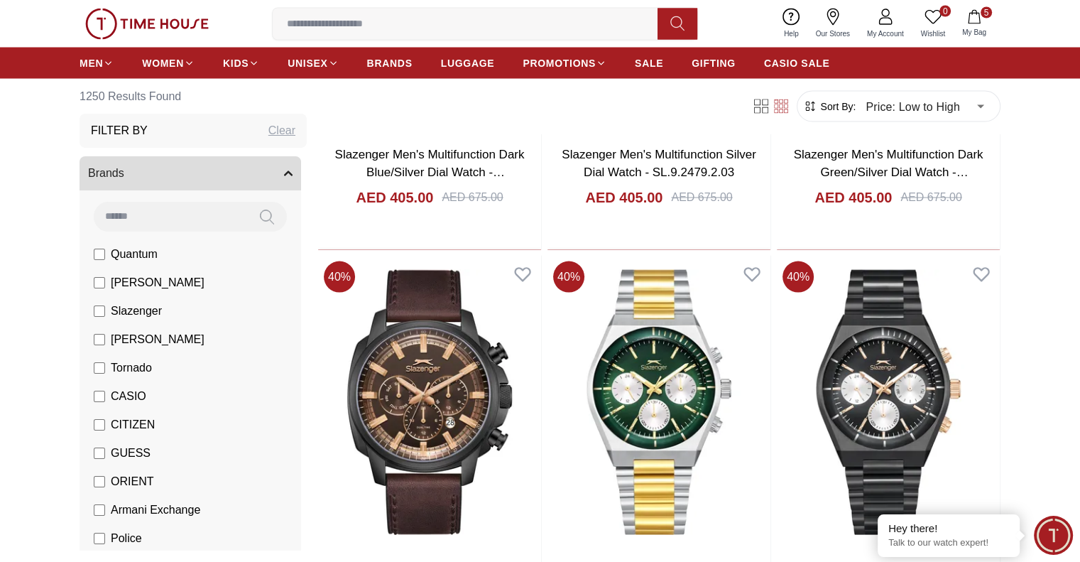
scroll to position [89216, 0]
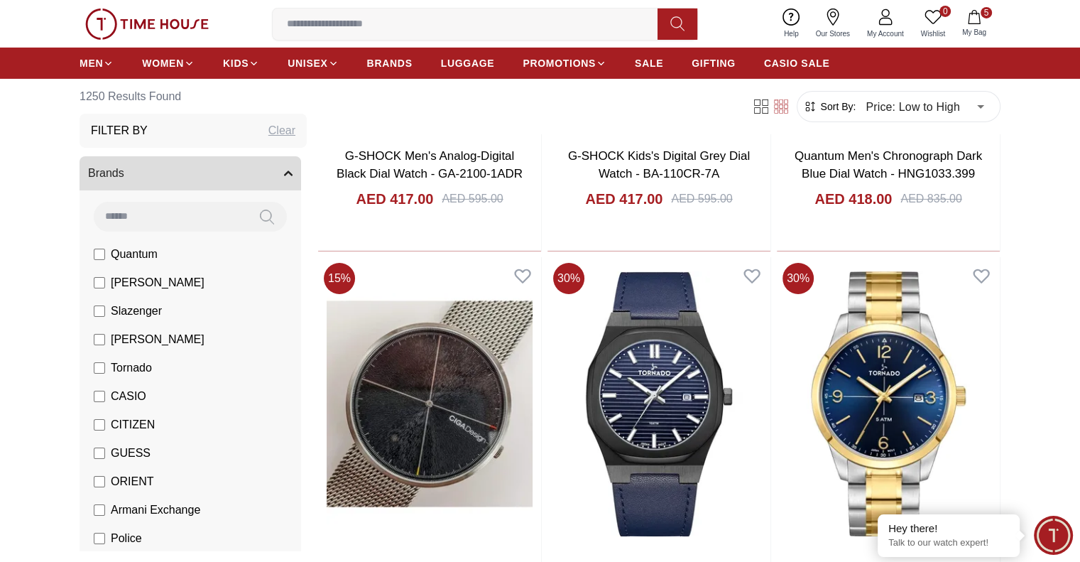
scroll to position [91317, 0]
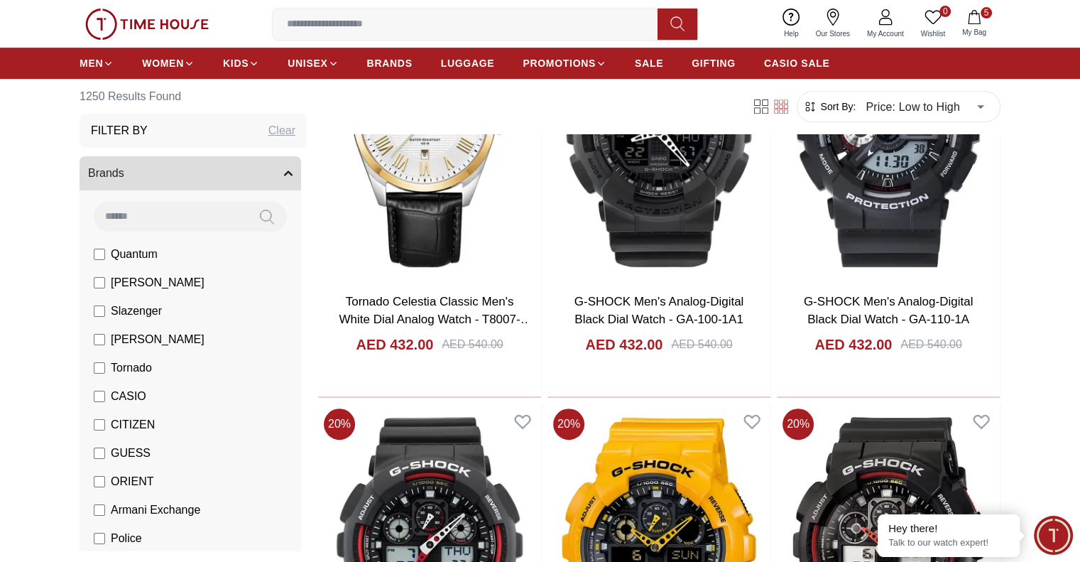
scroll to position [92434, 0]
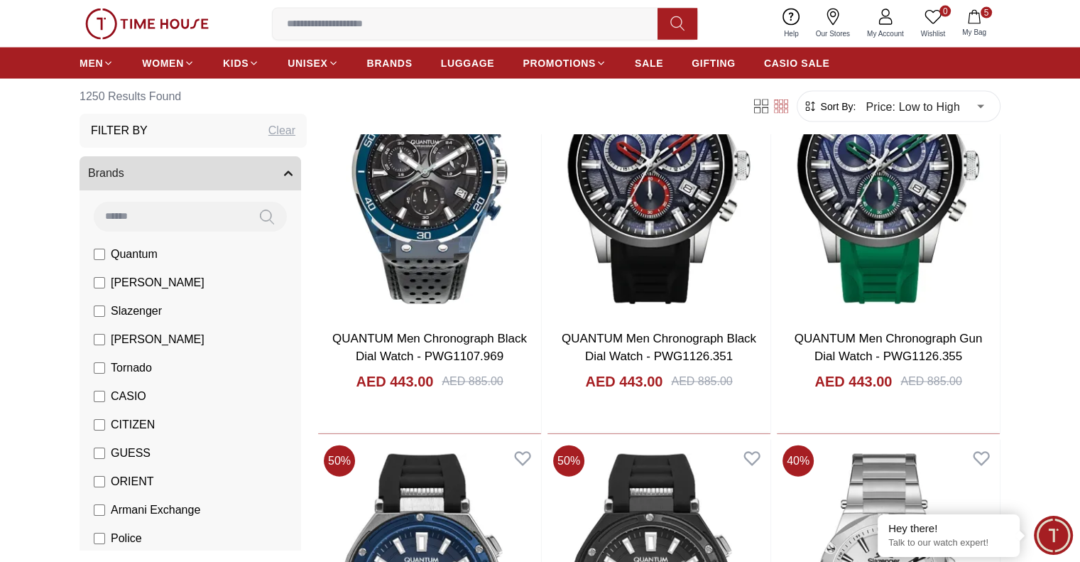
scroll to position [94867, 0]
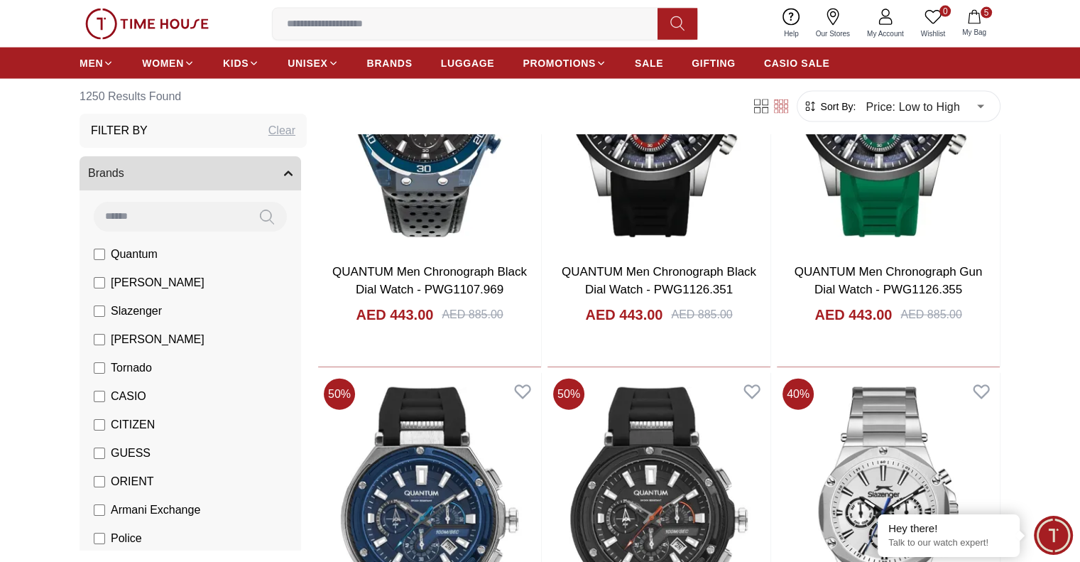
scroll to position [95293, 0]
